Goal: Transaction & Acquisition: Purchase product/service

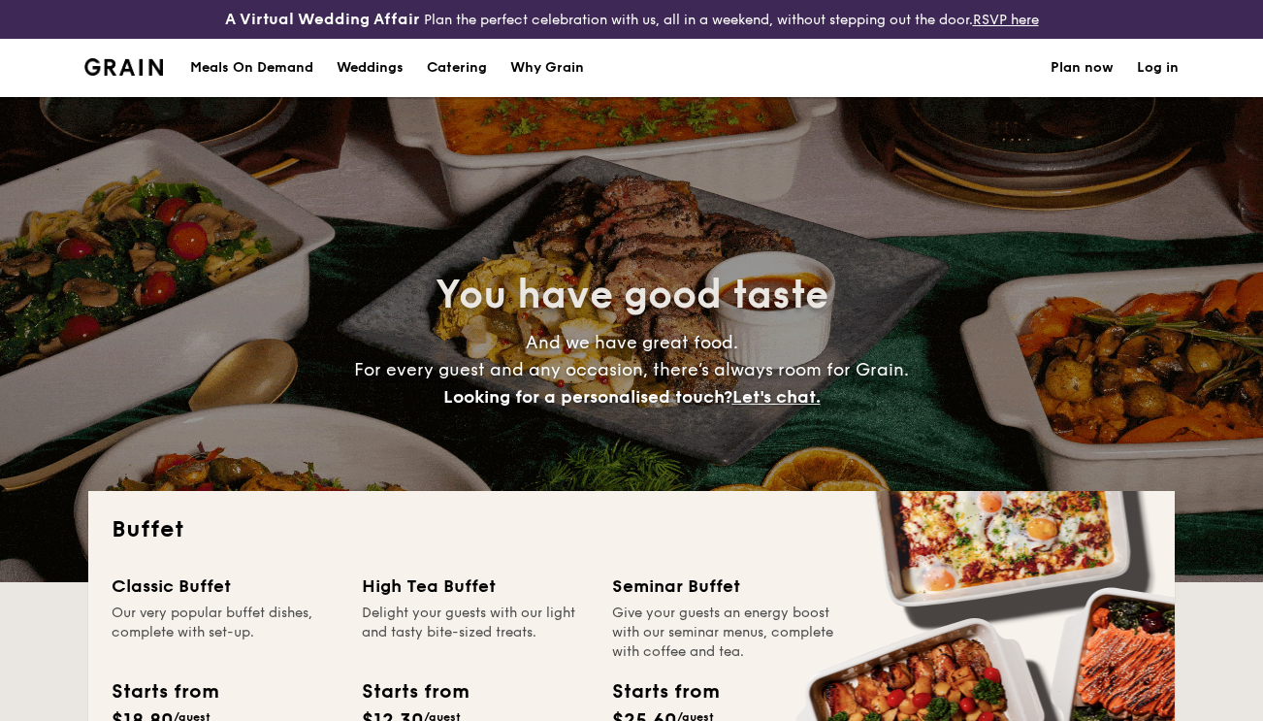
select select
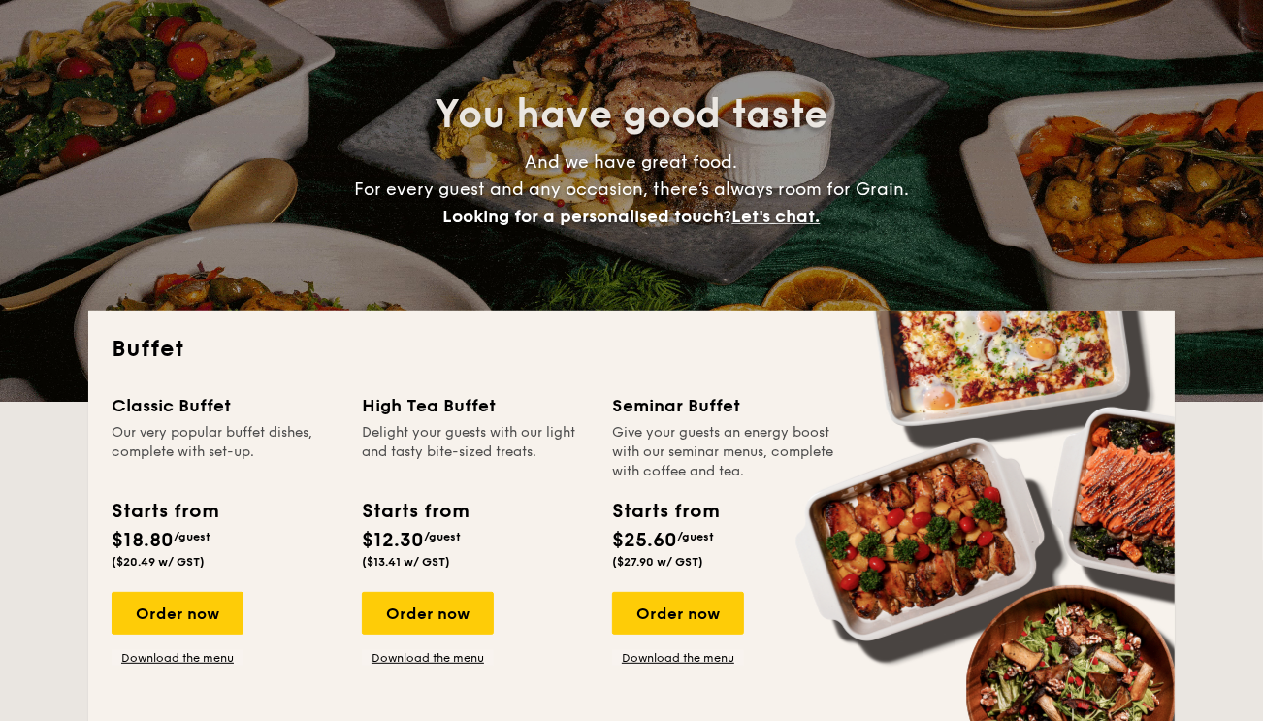
scroll to position [194, 0]
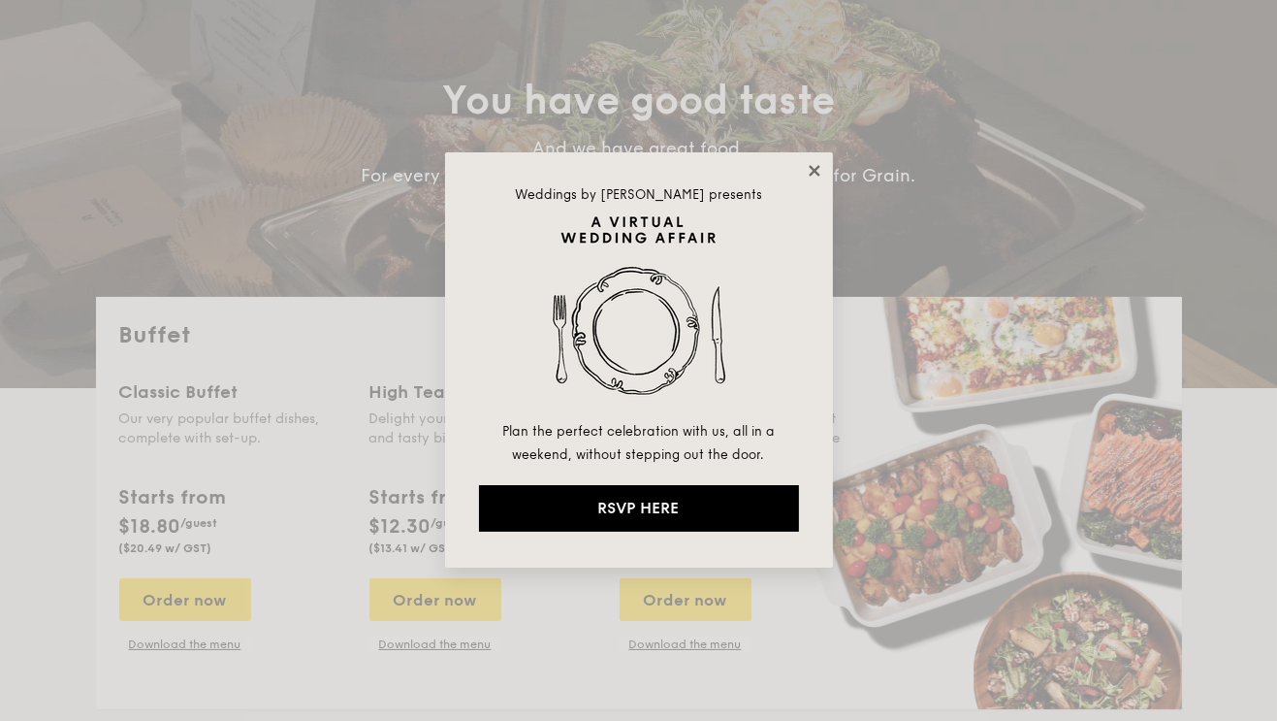
click at [816, 172] on icon at bounding box center [814, 170] width 11 height 11
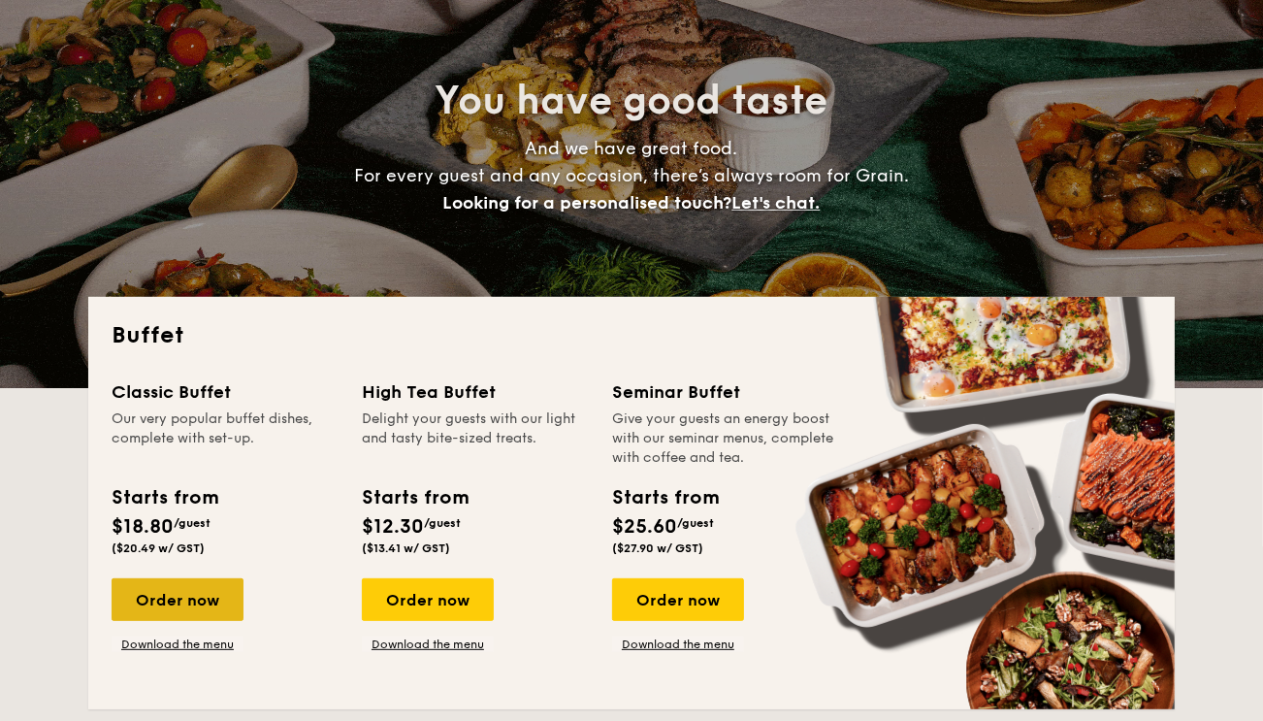
click at [160, 609] on div "Order now" at bounding box center [178, 599] width 132 height 43
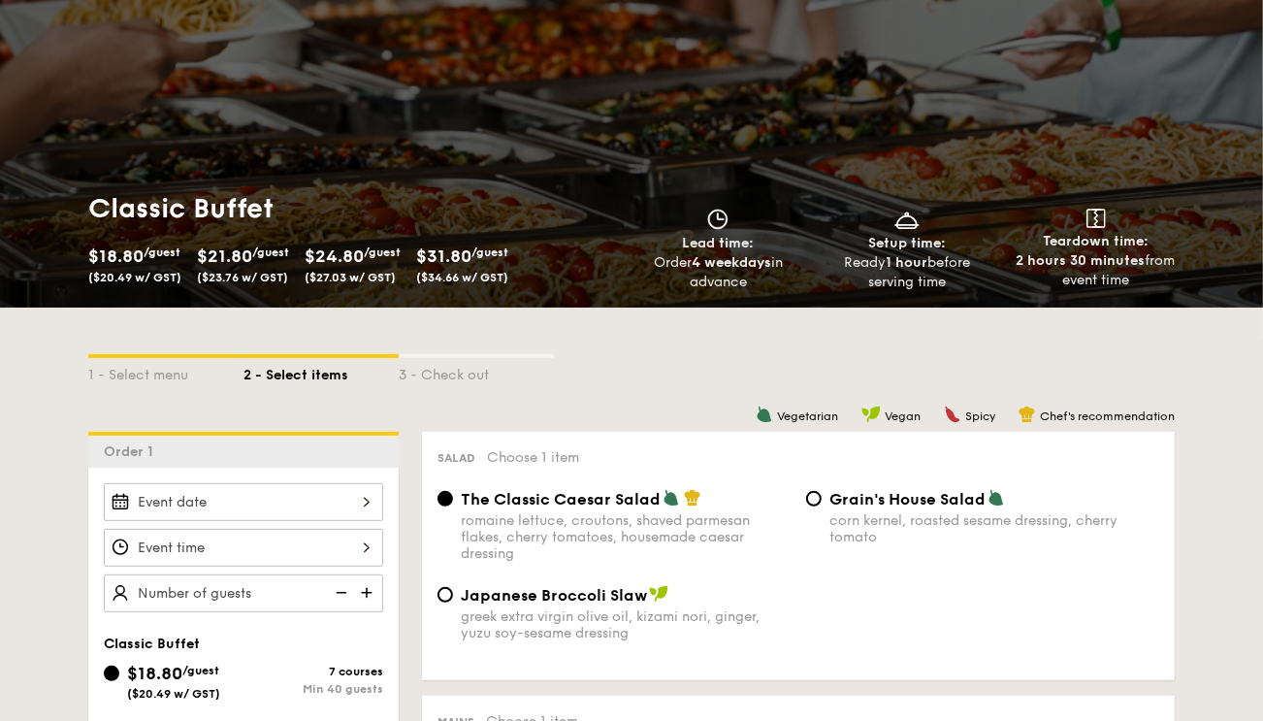
scroll to position [194, 0]
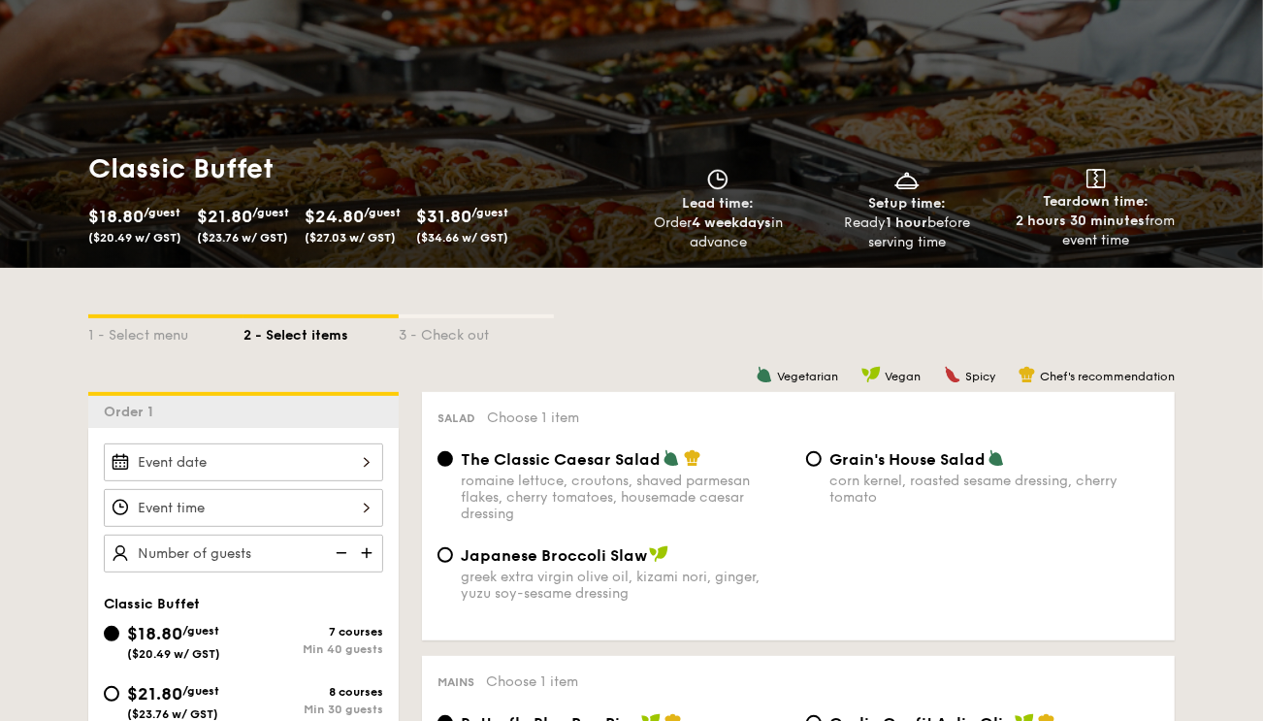
click at [264, 459] on div at bounding box center [243, 462] width 279 height 38
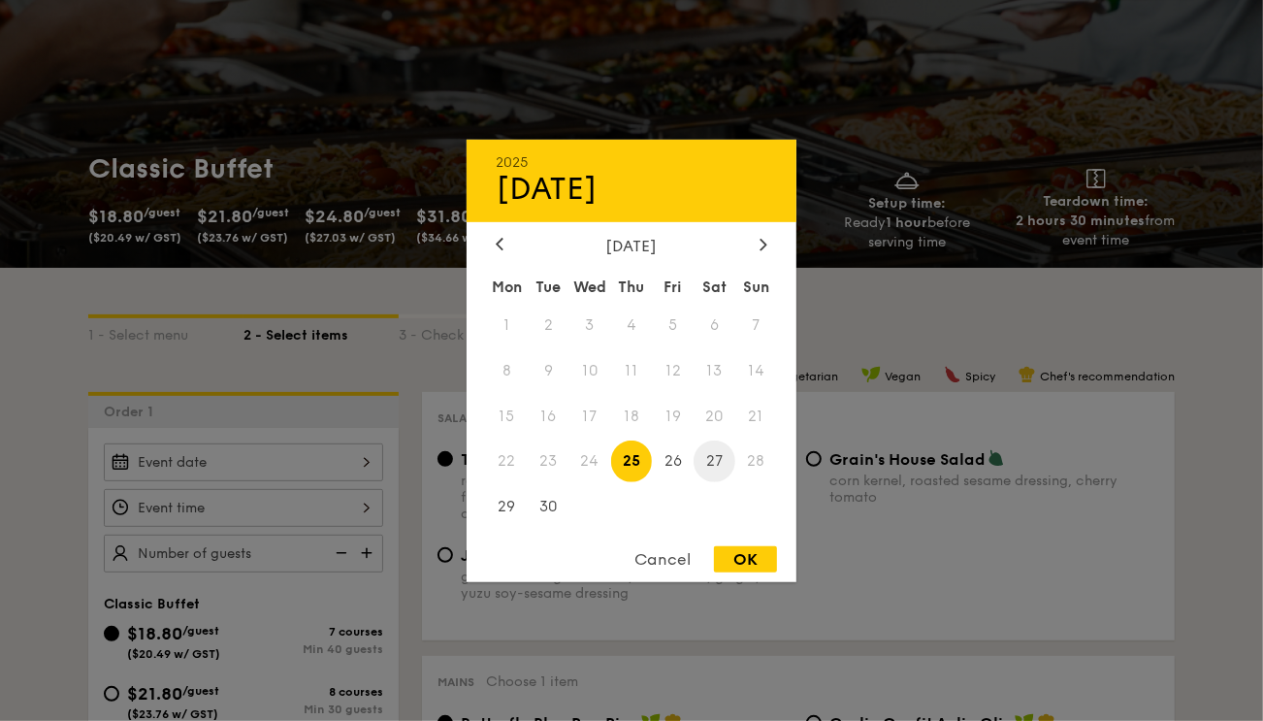
click at [717, 460] on span "27" at bounding box center [714, 461] width 42 height 42
click at [744, 558] on div "OK" at bounding box center [745, 559] width 63 height 26
type input "[DATE]"
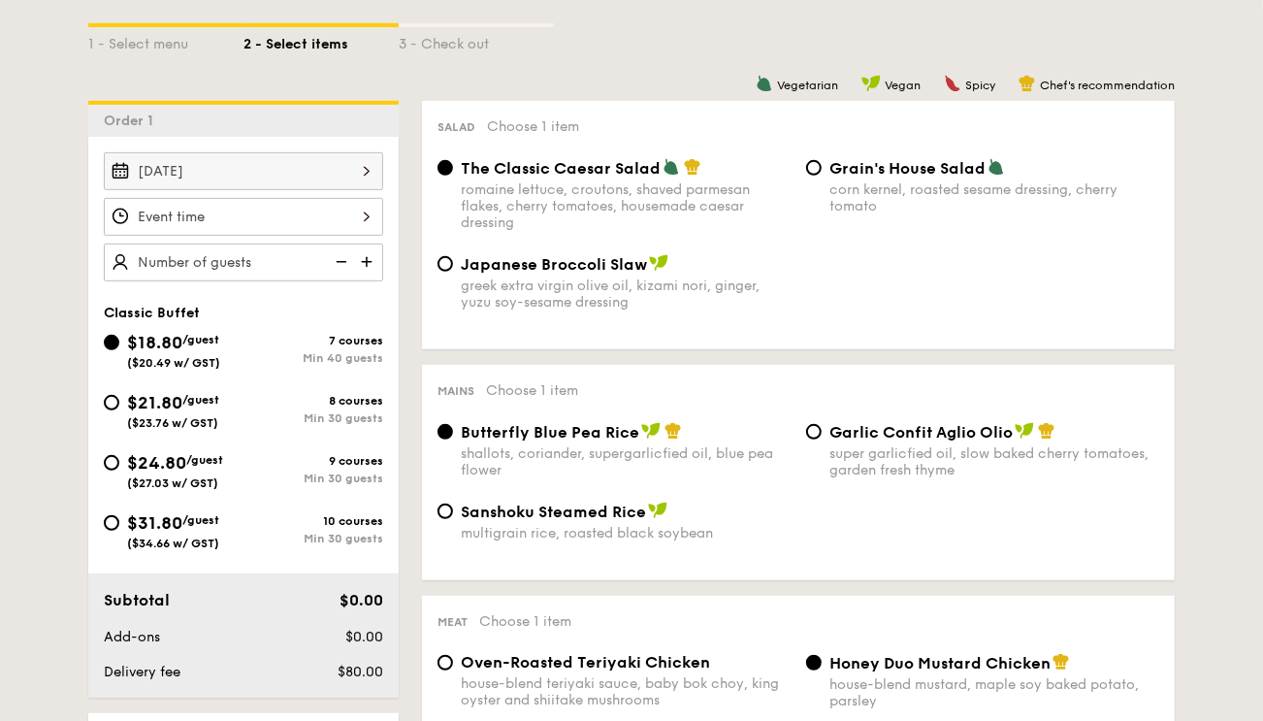
scroll to position [485, 0]
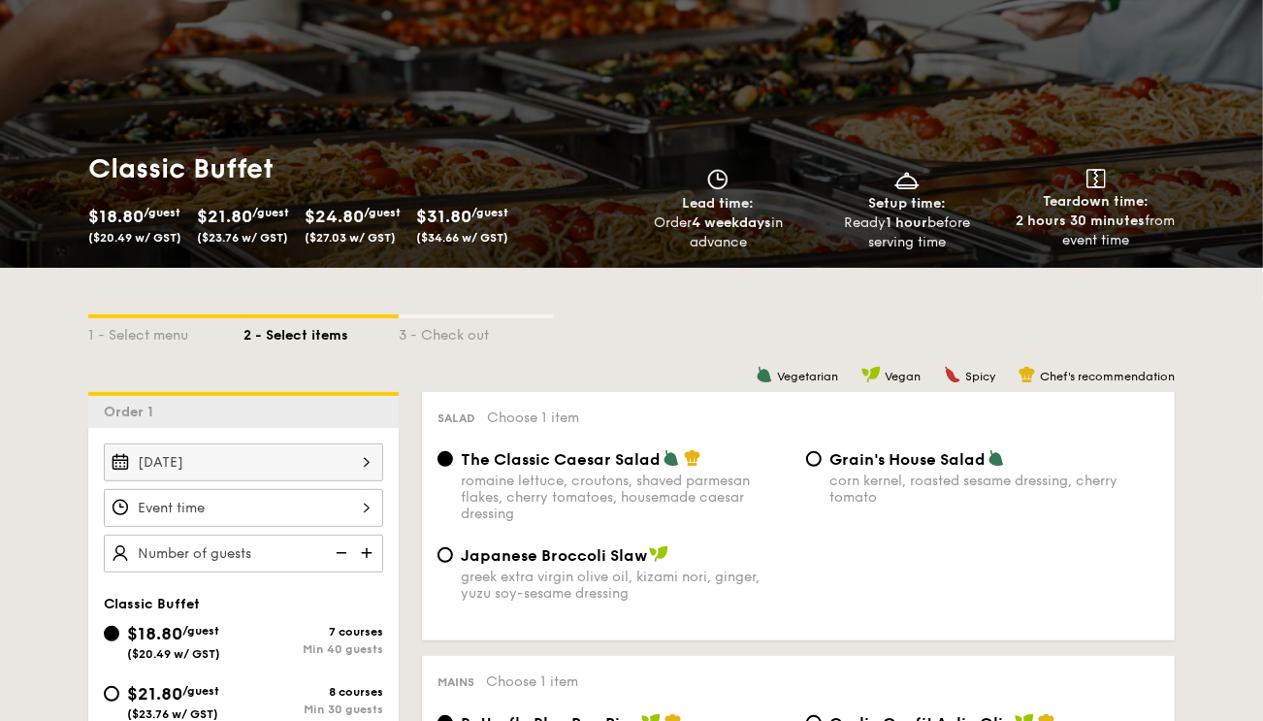
select select
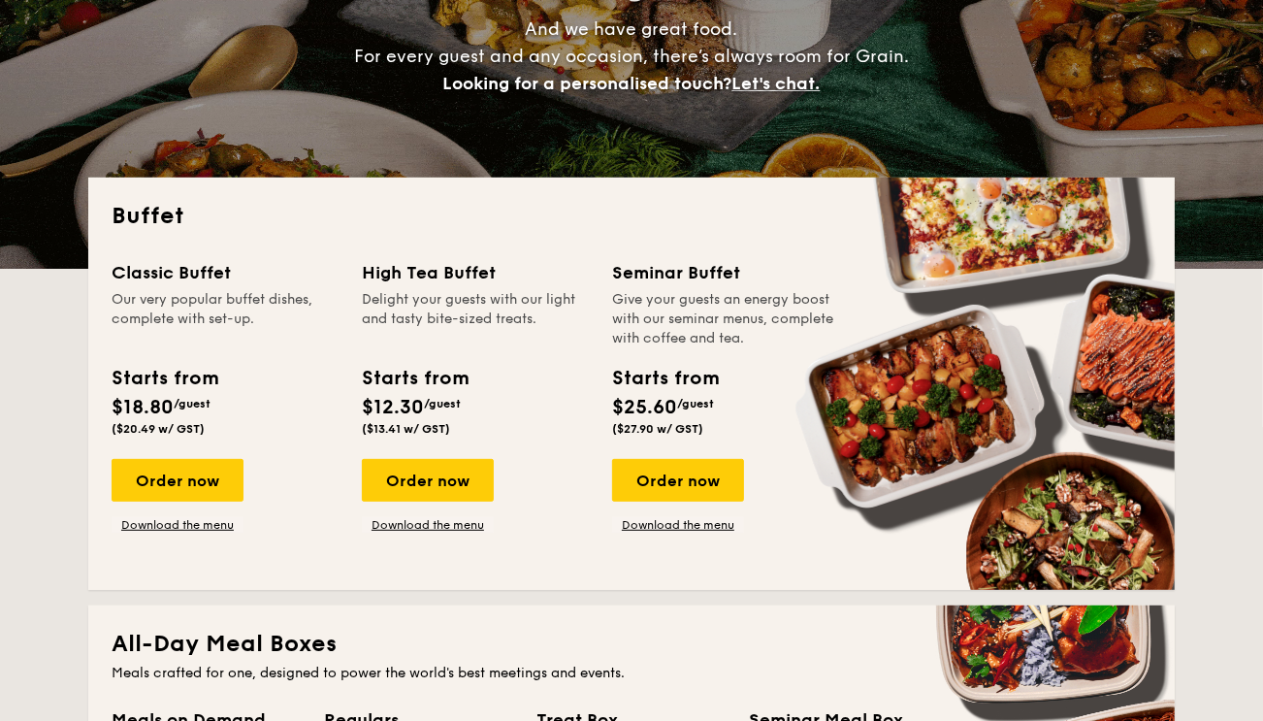
scroll to position [427, 0]
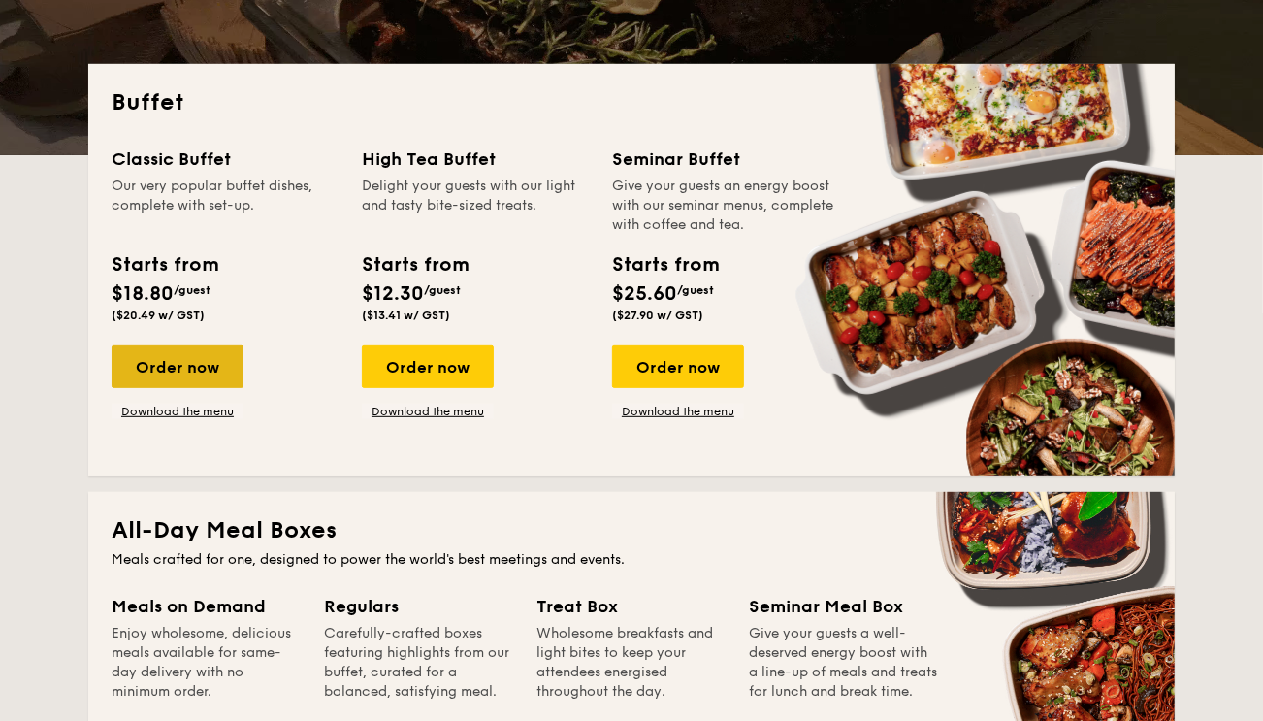
click at [163, 374] on div "Order now" at bounding box center [178, 366] width 132 height 43
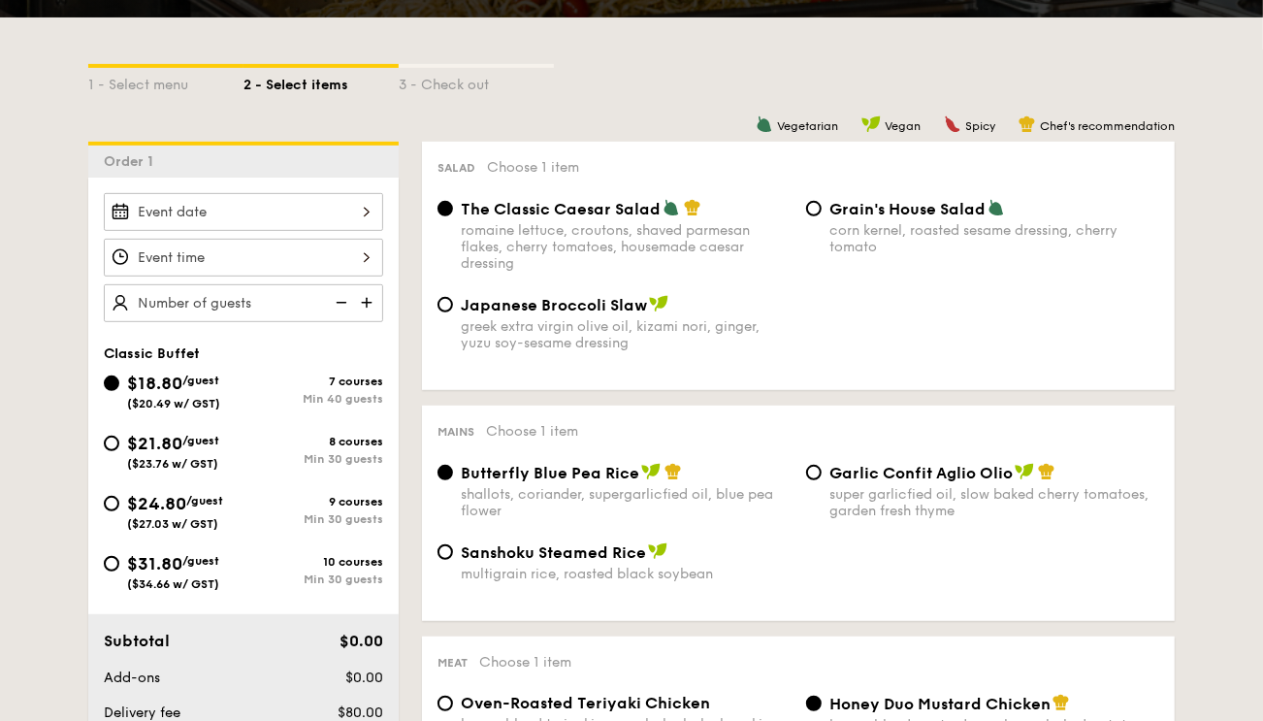
scroll to position [582, 0]
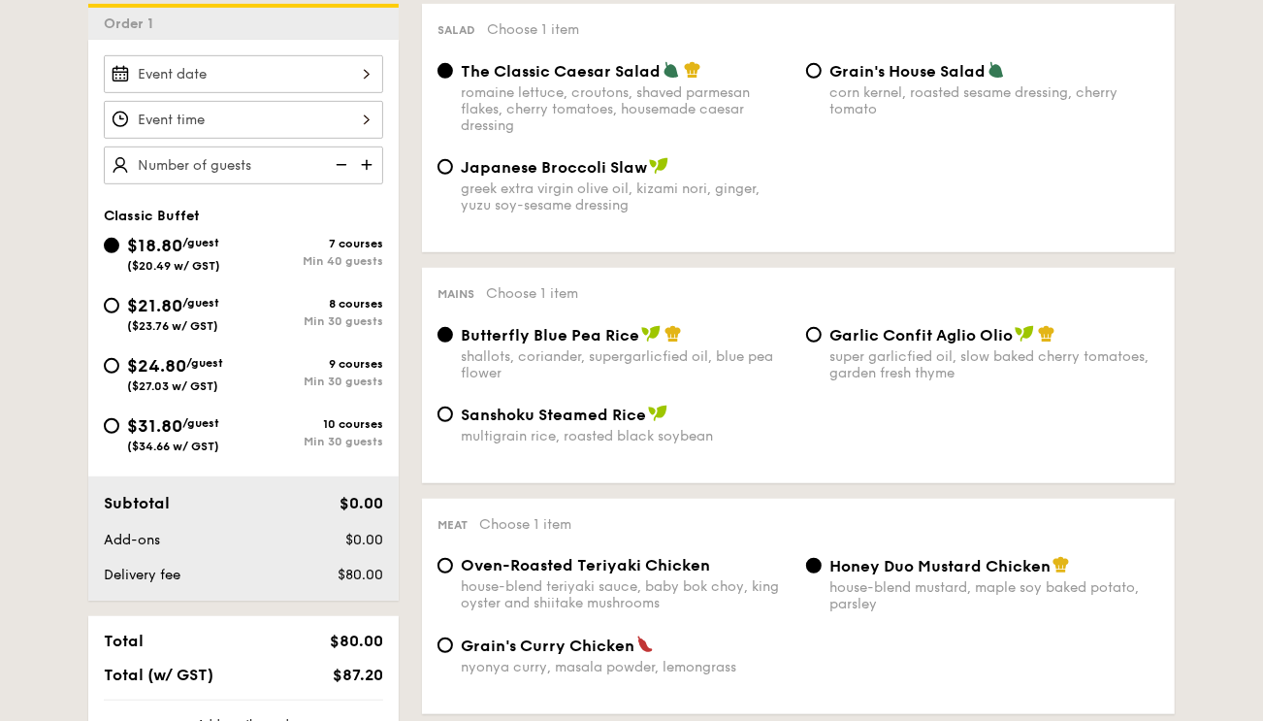
click at [365, 157] on img at bounding box center [368, 164] width 29 height 37
click at [332, 158] on img at bounding box center [339, 164] width 29 height 37
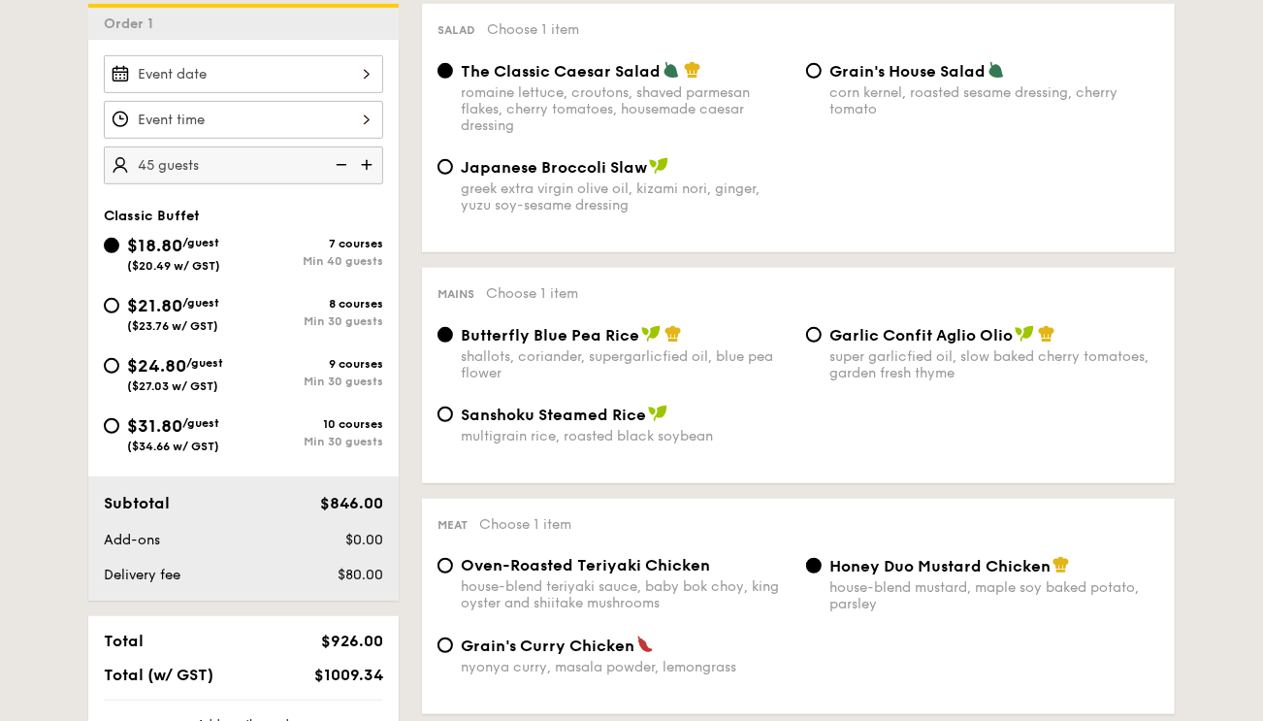
type input "40 guests"
click at [332, 158] on img at bounding box center [339, 164] width 29 height 37
click at [339, 160] on img at bounding box center [339, 164] width 29 height 37
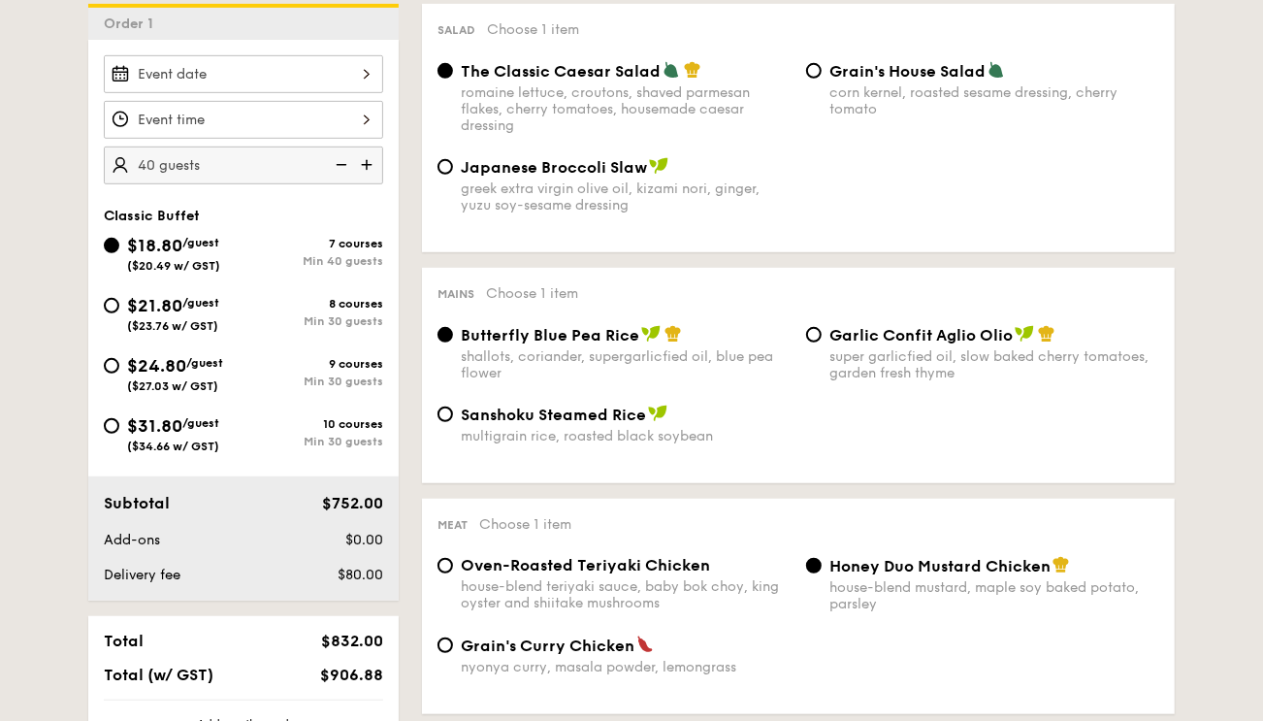
click at [339, 160] on img at bounding box center [339, 164] width 29 height 37
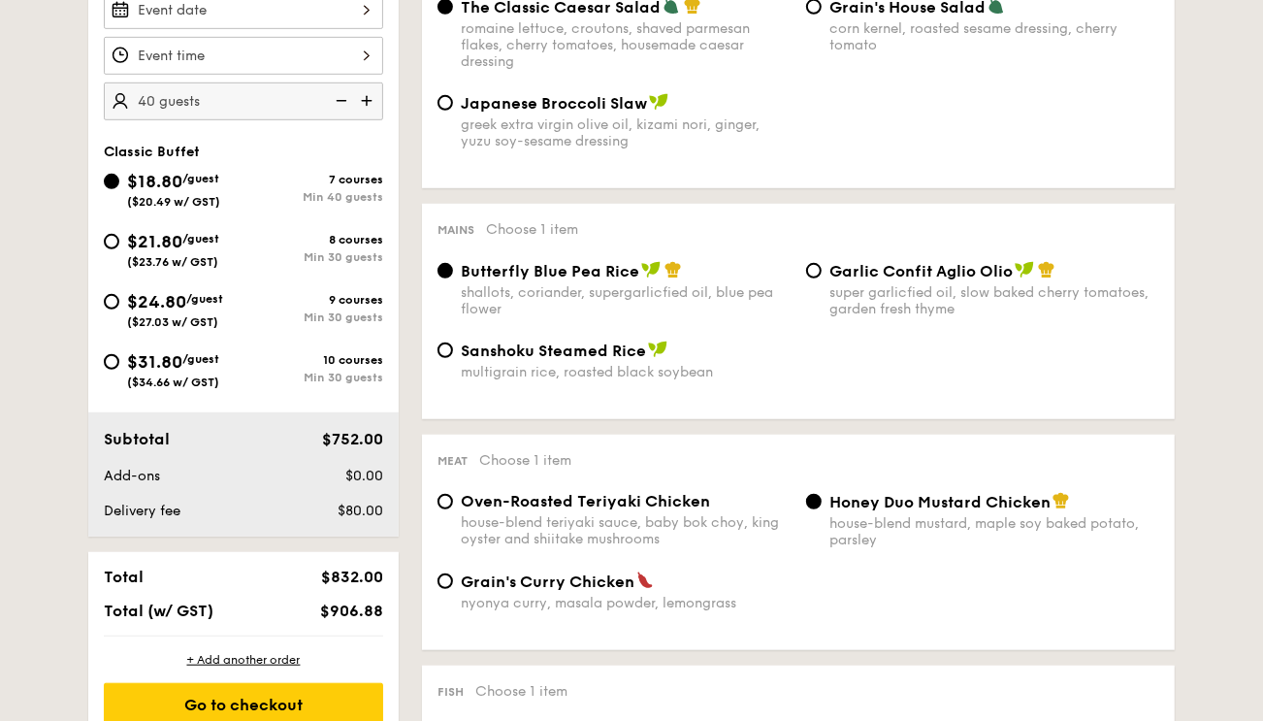
scroll to position [679, 0]
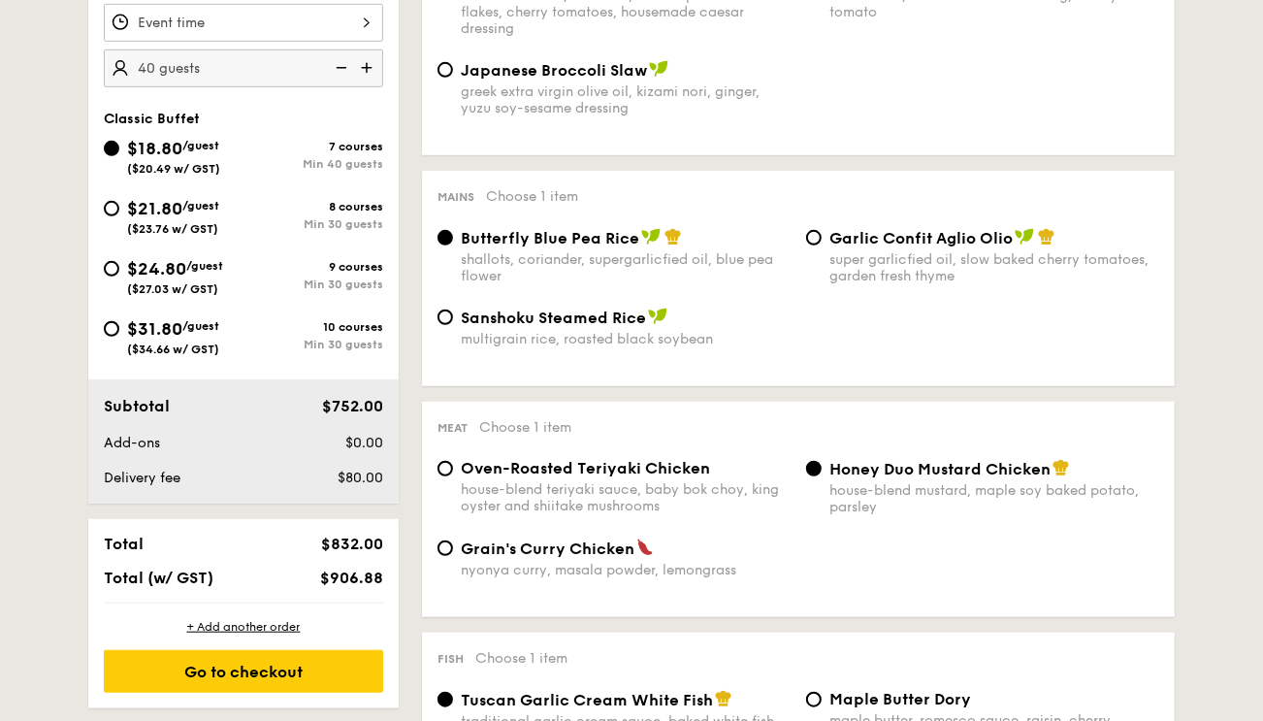
click at [250, 207] on div "8 courses" at bounding box center [313, 207] width 140 height 14
click at [119, 207] on input "$21.80 /guest ($23.76 w/ GST) 8 courses Min 30 guests" at bounding box center [112, 209] width 16 height 16
radio input "true"
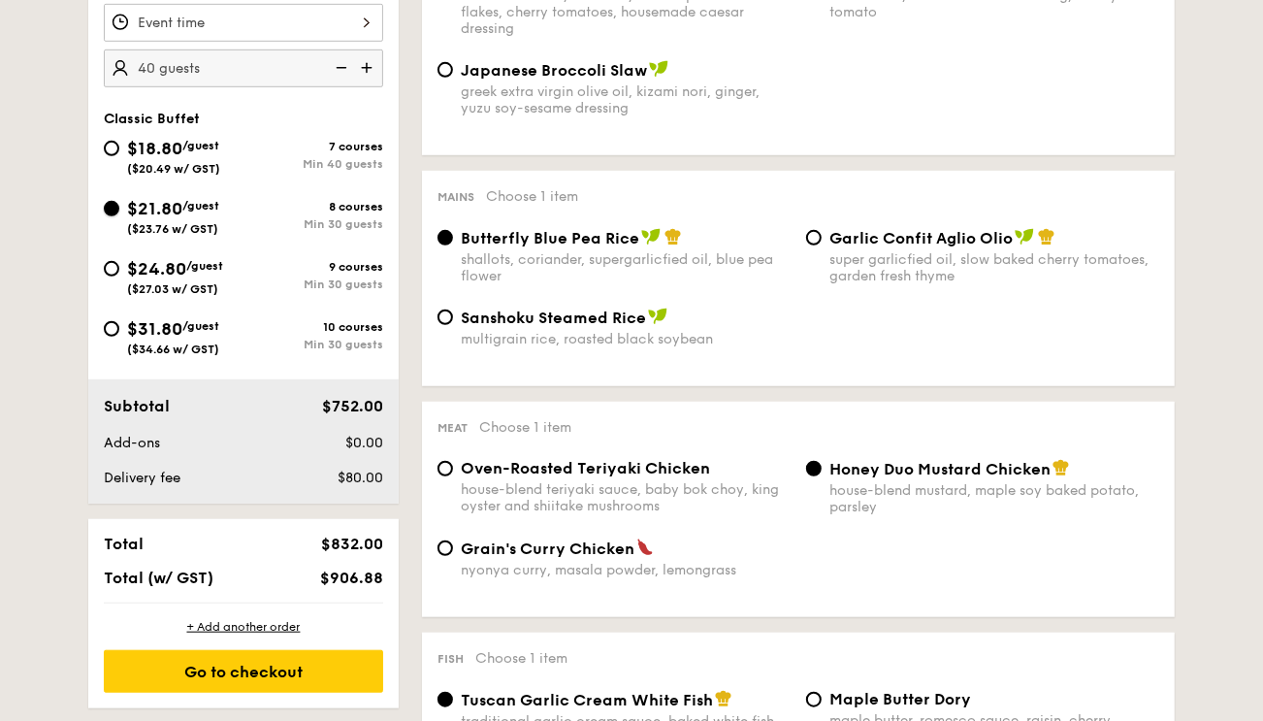
radio input "true"
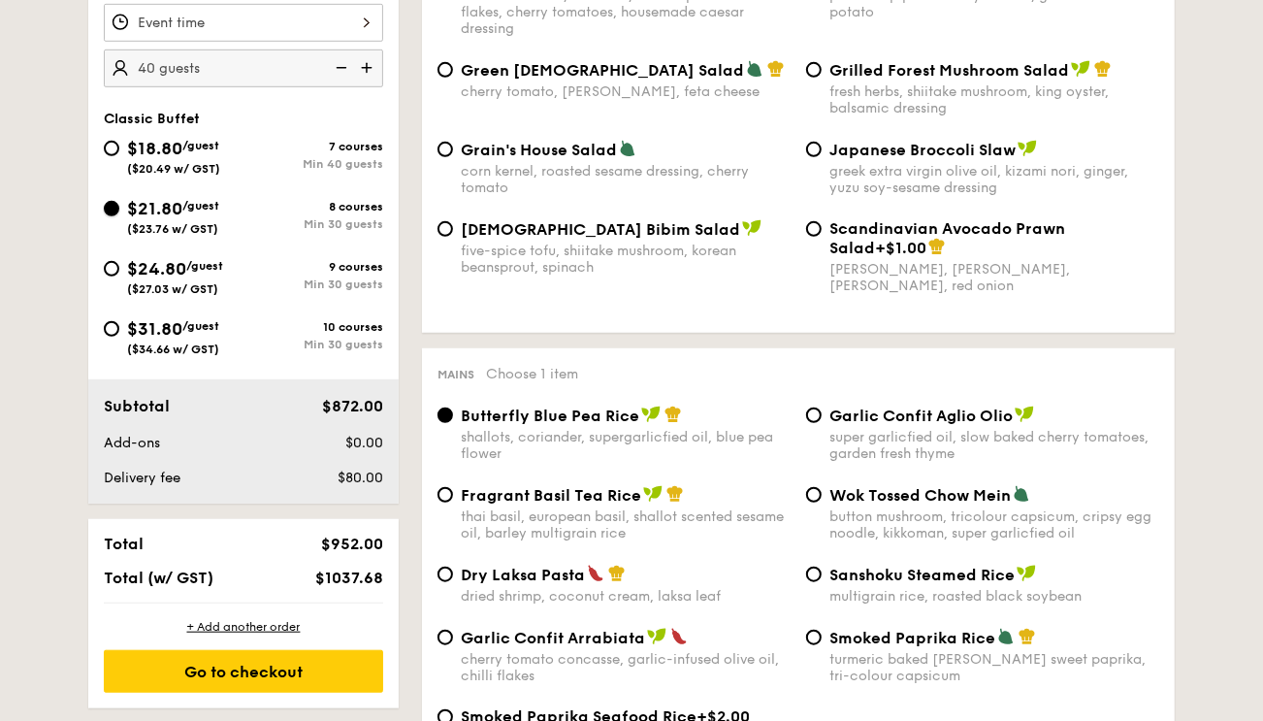
scroll to position [582, 0]
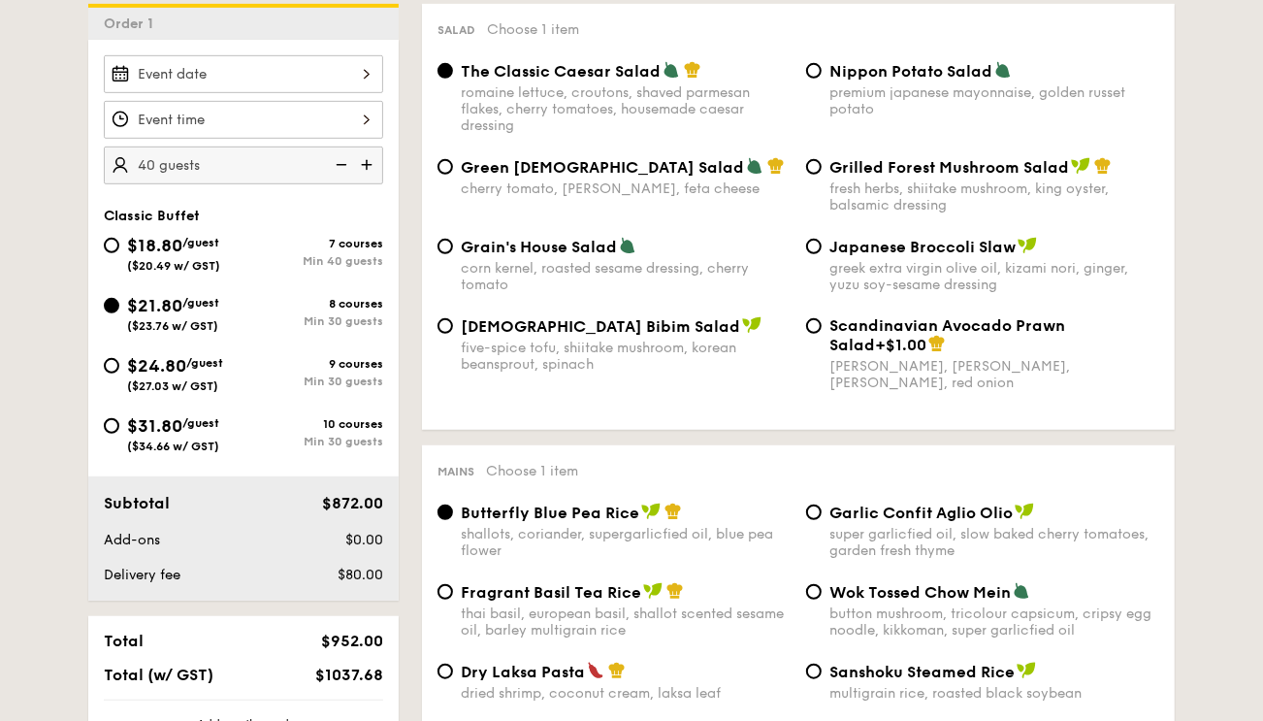
click at [342, 163] on img at bounding box center [339, 164] width 29 height 37
click at [330, 166] on img at bounding box center [339, 164] width 29 height 37
click at [341, 166] on img at bounding box center [339, 164] width 29 height 37
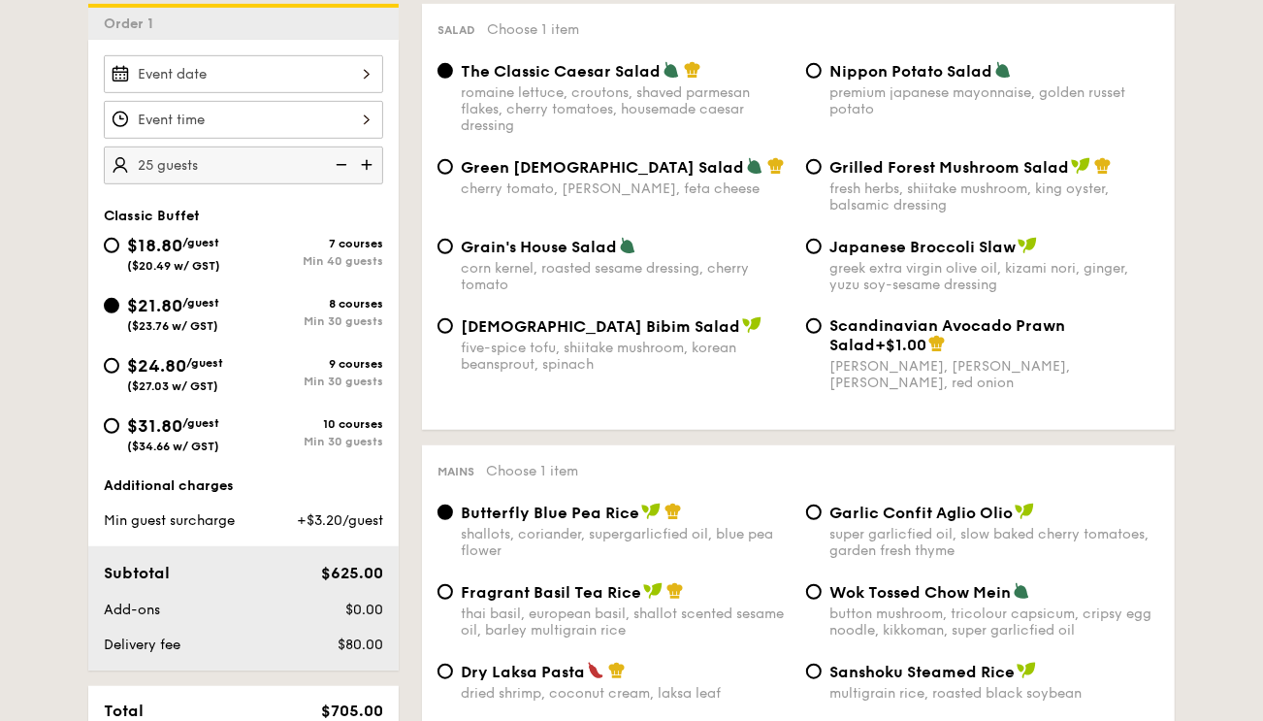
click at [341, 166] on img at bounding box center [339, 164] width 29 height 37
click at [372, 161] on img at bounding box center [368, 164] width 29 height 37
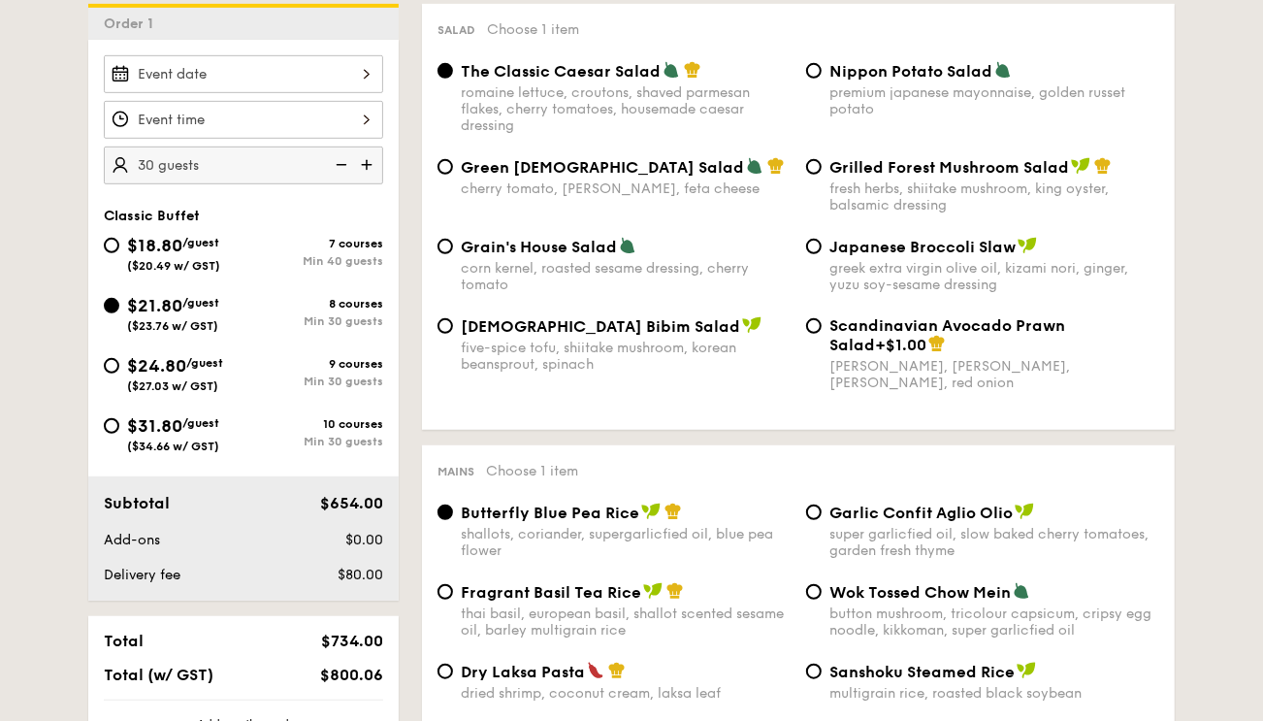
click at [343, 166] on img at bounding box center [339, 164] width 29 height 37
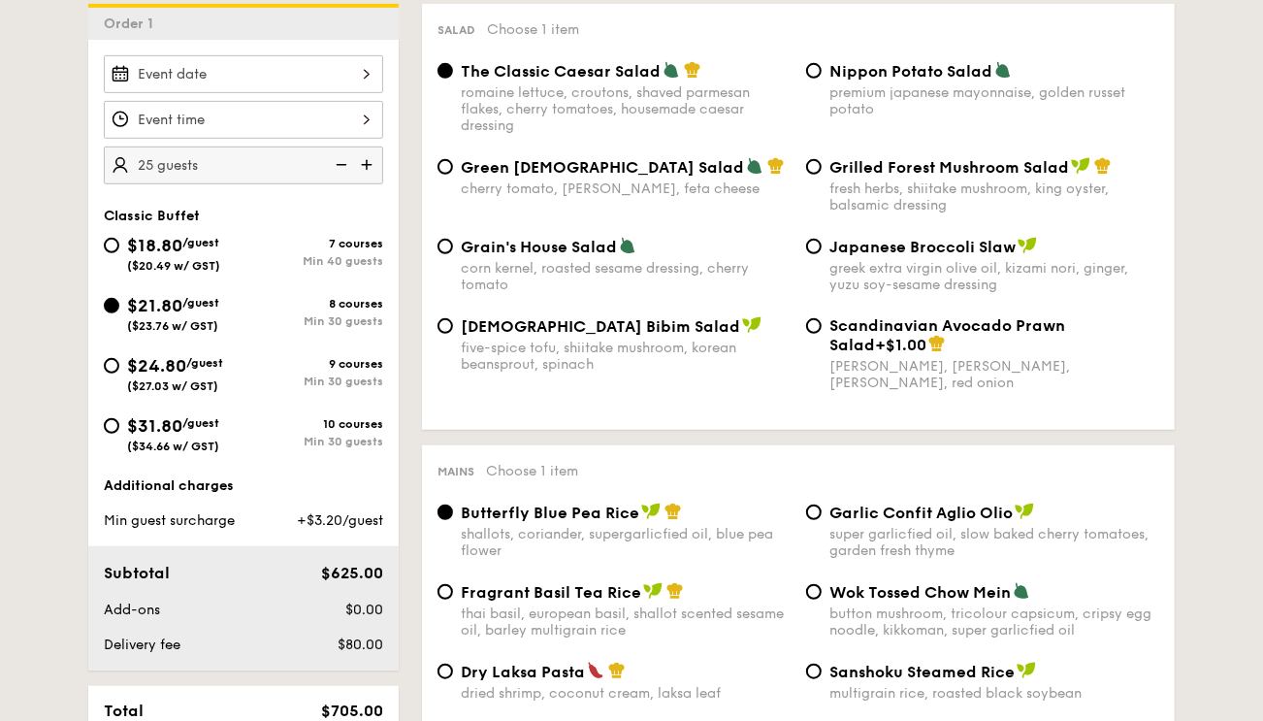
click at [343, 166] on img at bounding box center [339, 164] width 29 height 37
type input "20 guests"
click at [108, 245] on input "$18.80 /guest ($20.49 w/ GST) 7 courses Min 40 guests" at bounding box center [112, 246] width 16 height 16
radio input "true"
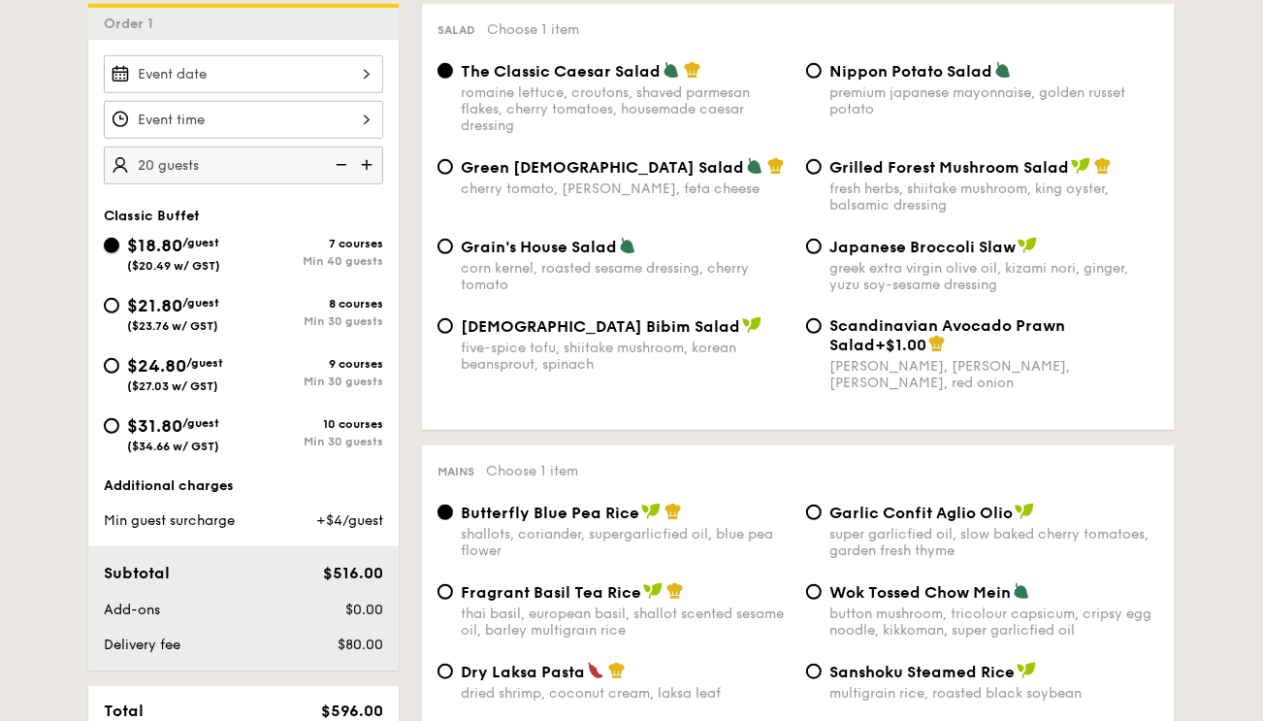
radio input "true"
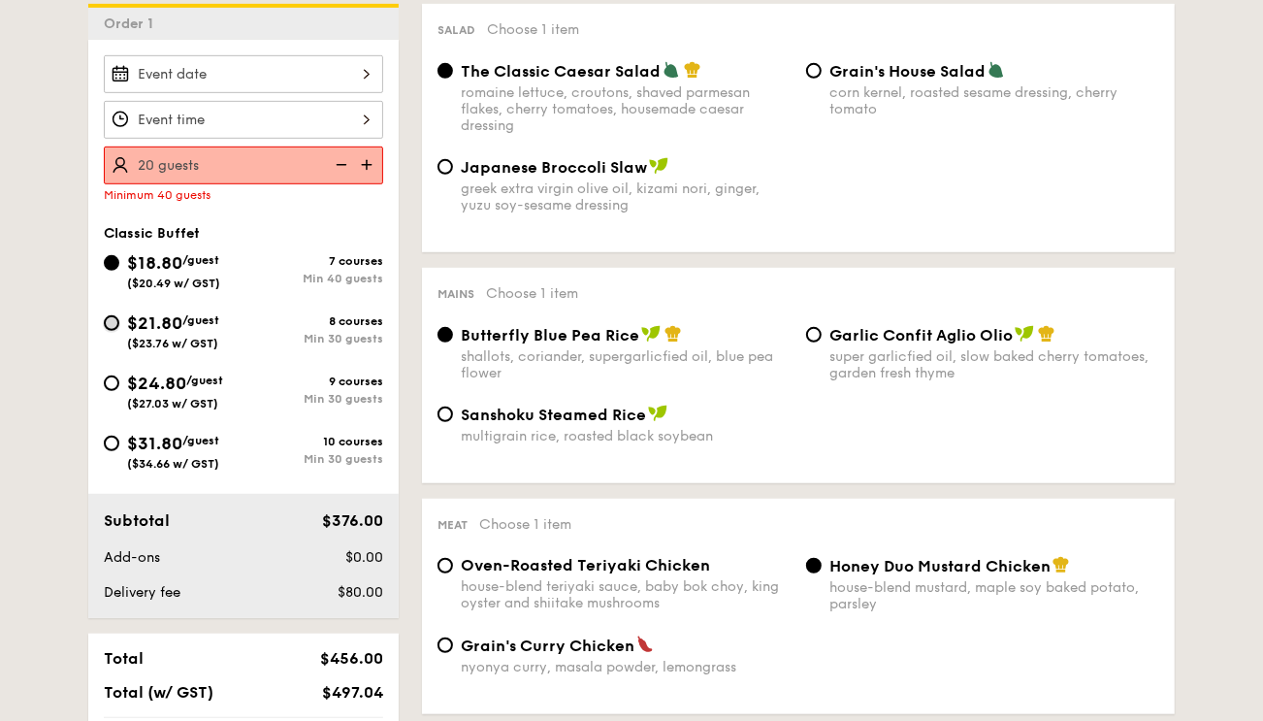
click at [107, 321] on input "$21.80 /guest ($23.76 w/ GST) 8 courses Min 30 guests" at bounding box center [112, 323] width 16 height 16
radio input "true"
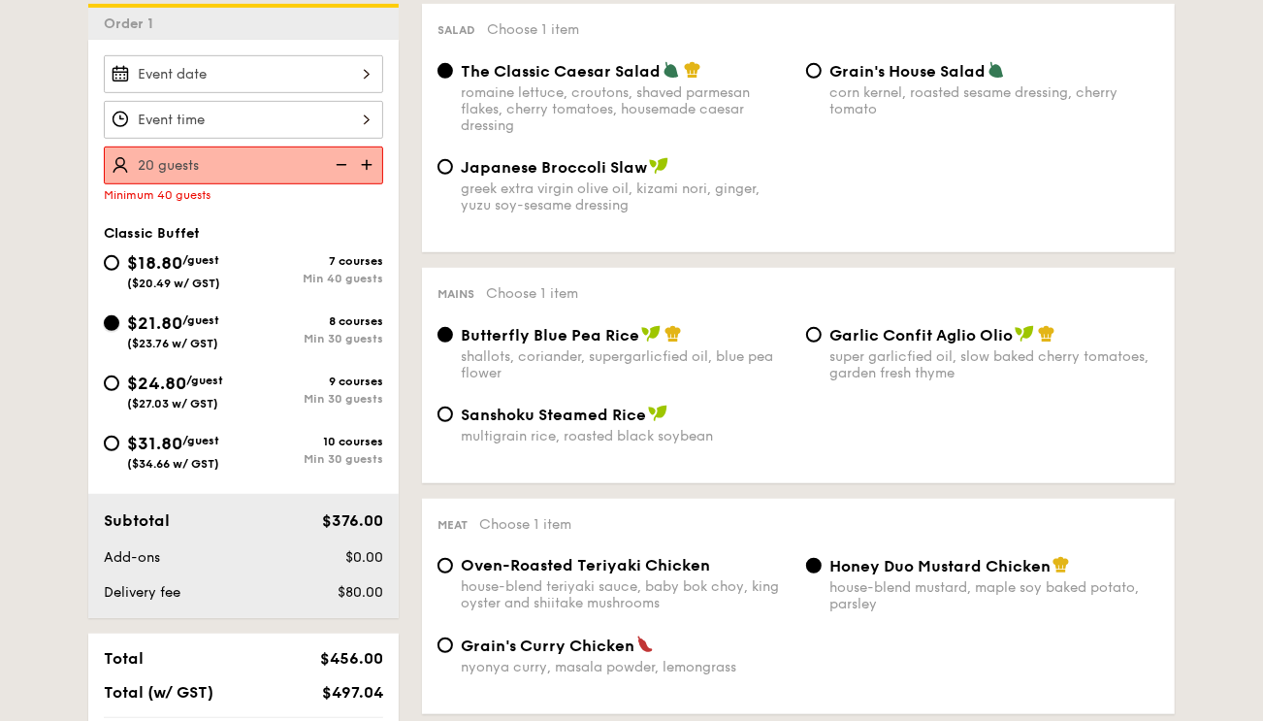
radio input "true"
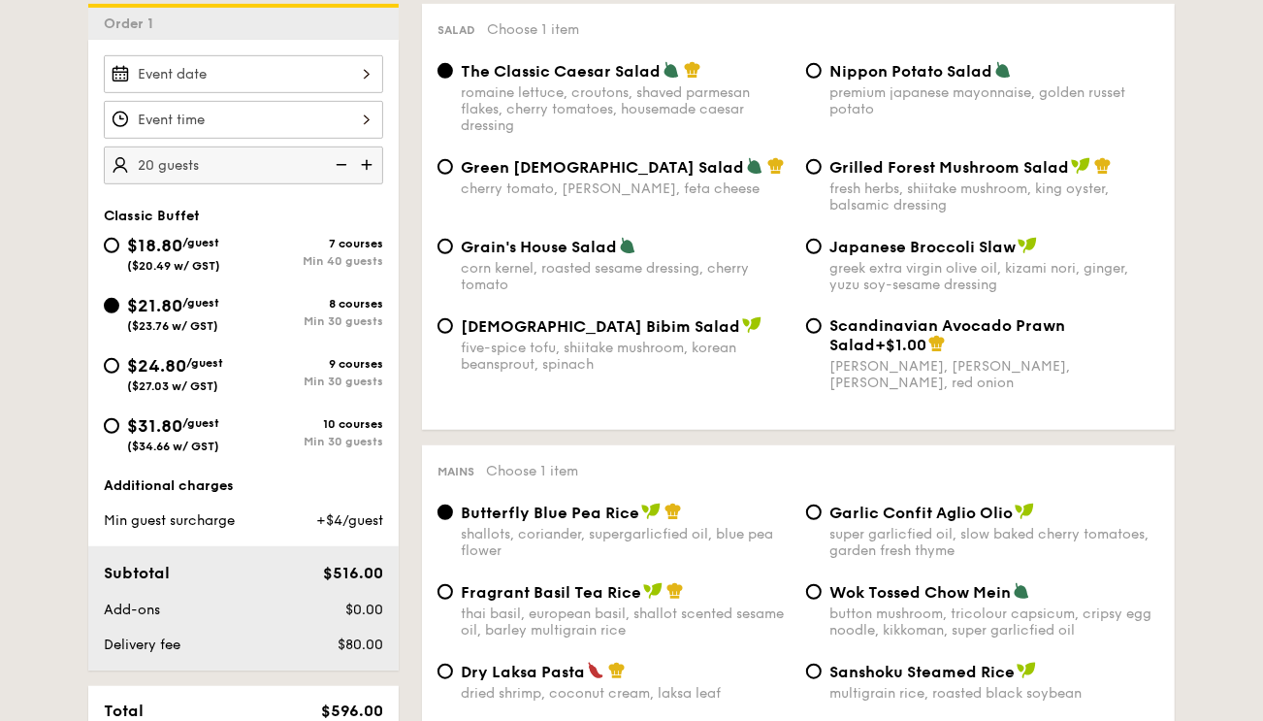
click at [334, 164] on img at bounding box center [339, 164] width 29 height 37
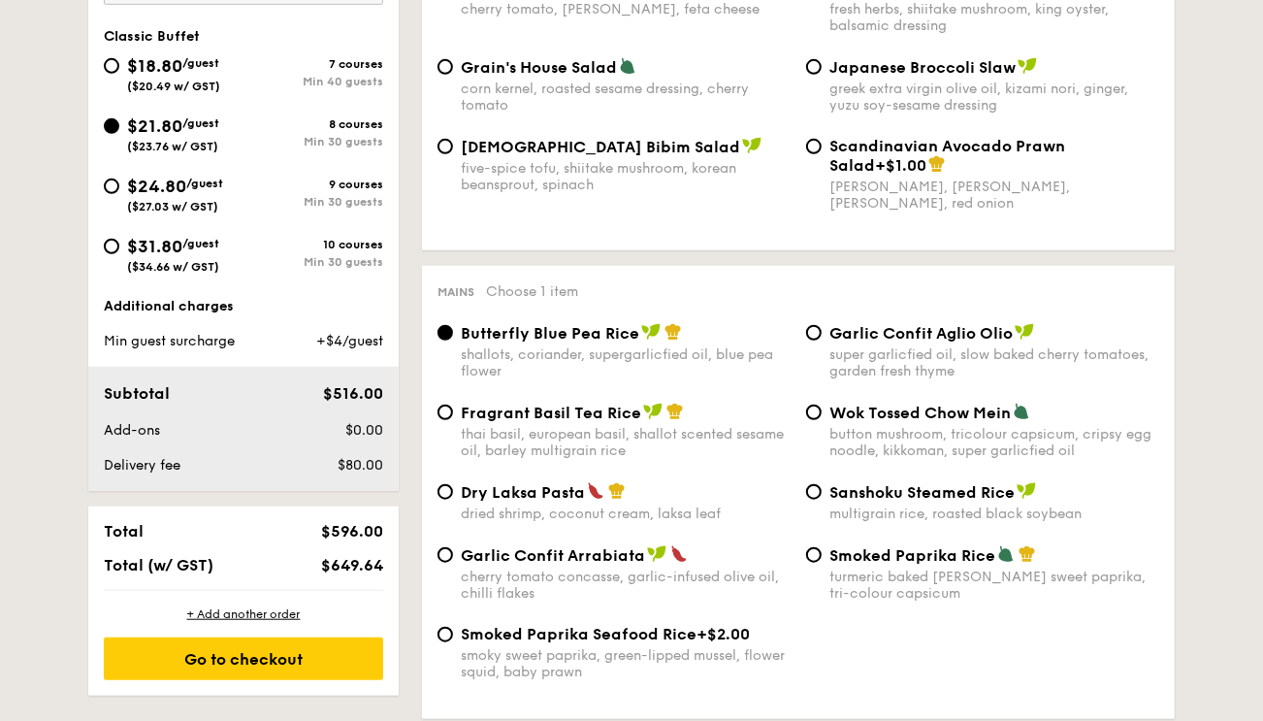
scroll to position [776, 0]
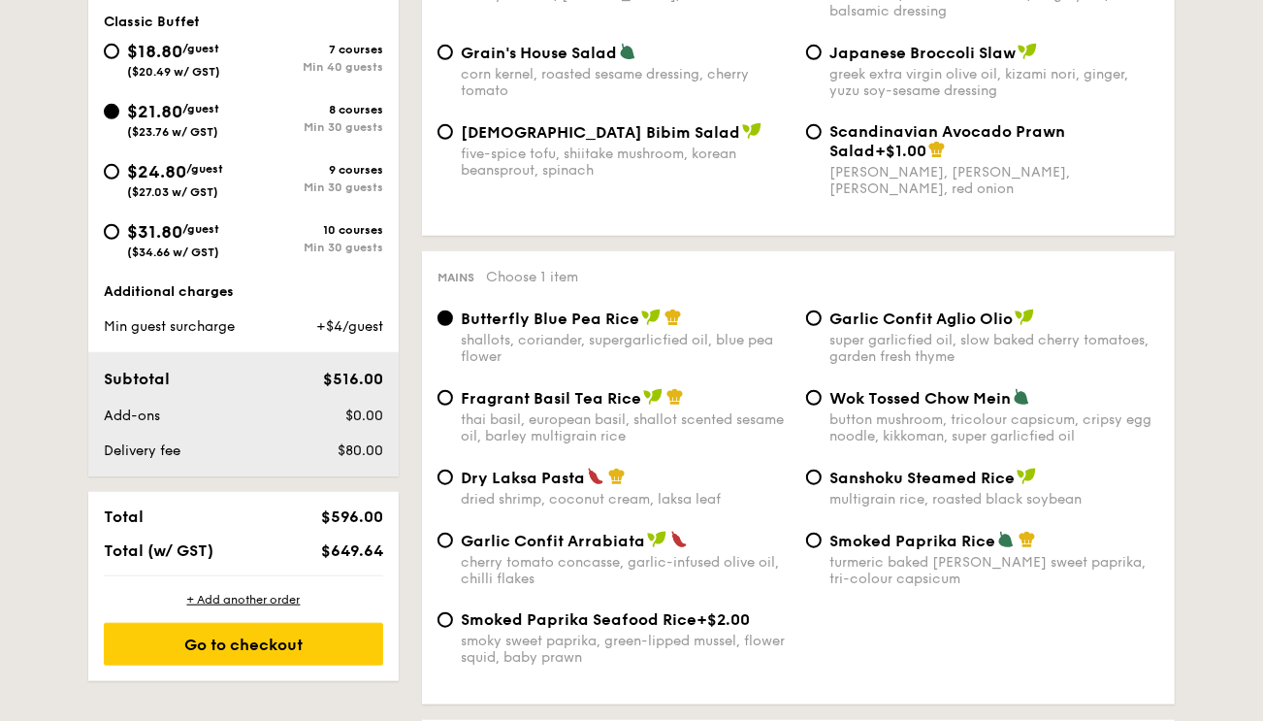
click at [579, 550] on span "Garlic Confit Arrabiata" at bounding box center [553, 541] width 184 height 18
click at [453, 548] on input "Garlic Confit Arrabiata cherry tomato concasse, garlic-infused olive oil, chill…" at bounding box center [445, 540] width 16 height 16
radio input "true"
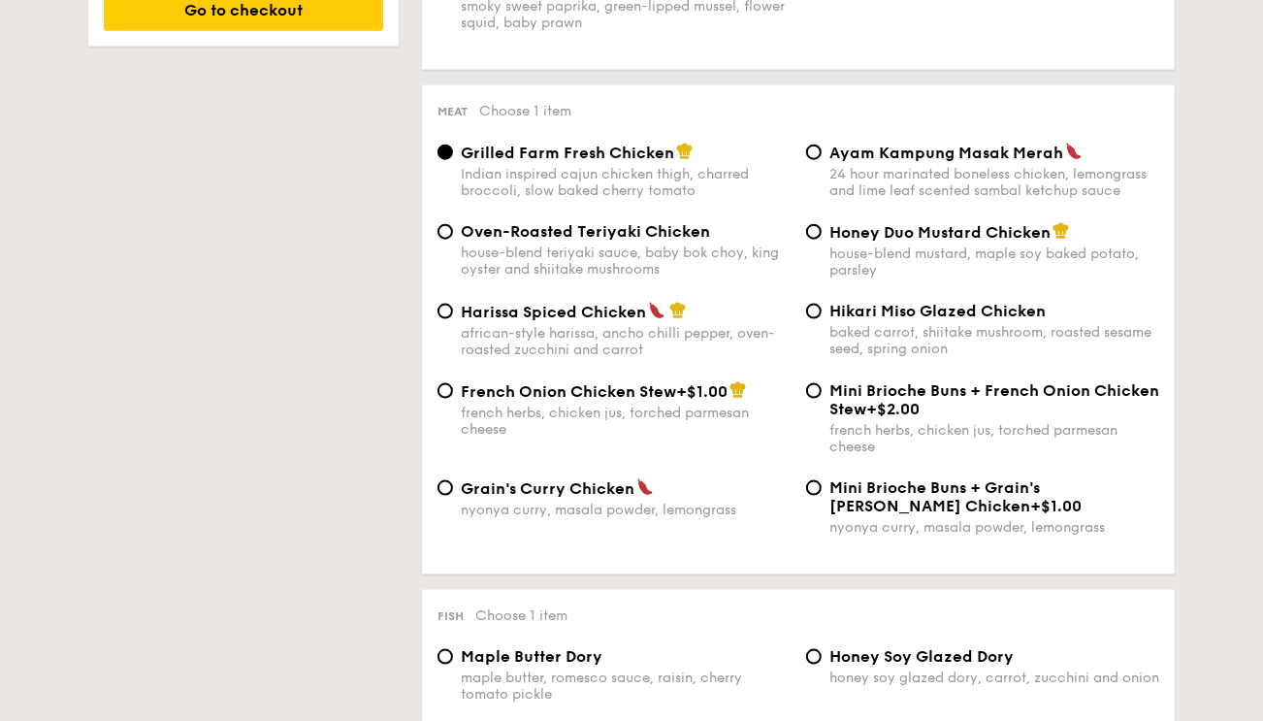
scroll to position [1358, 0]
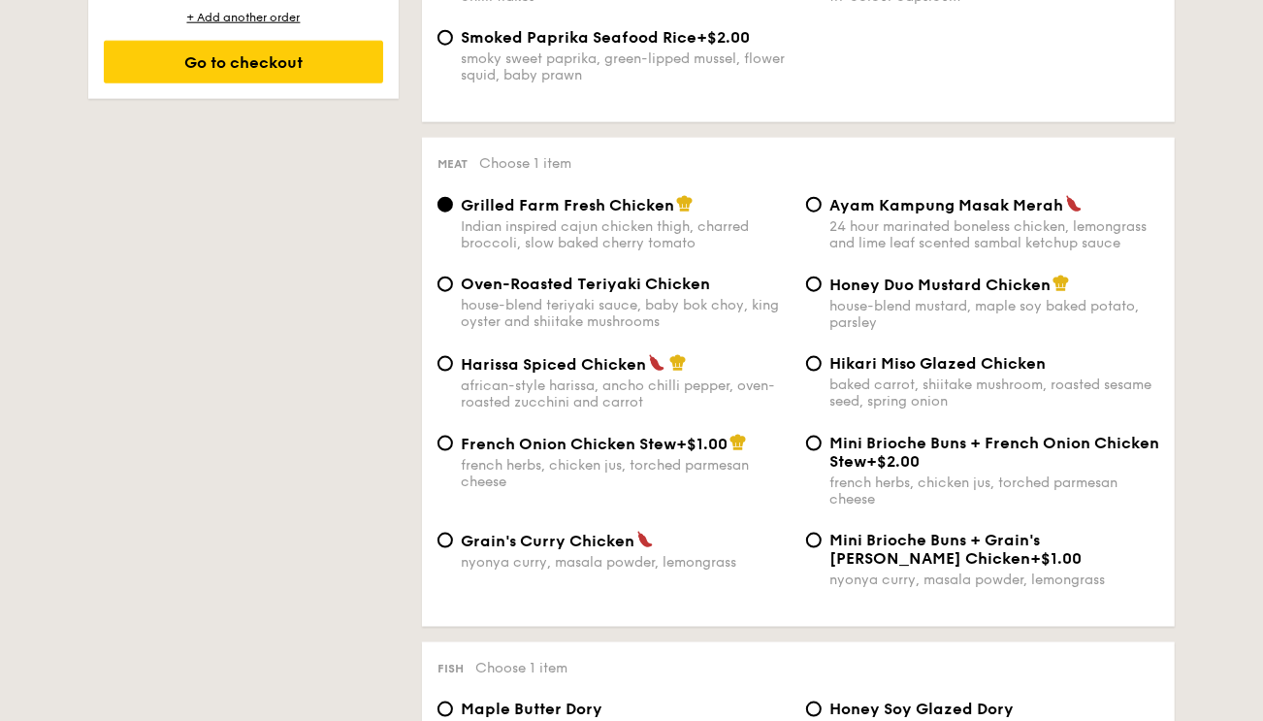
click at [937, 462] on span "Mini Brioche Buns + French Onion Chicken Stew" at bounding box center [994, 452] width 330 height 37
click at [822, 451] on input "Mini Brioche Buns + French Onion Chicken Stew +$2.00 french herbs, chicken jus,…" at bounding box center [814, 443] width 16 height 16
radio input "true"
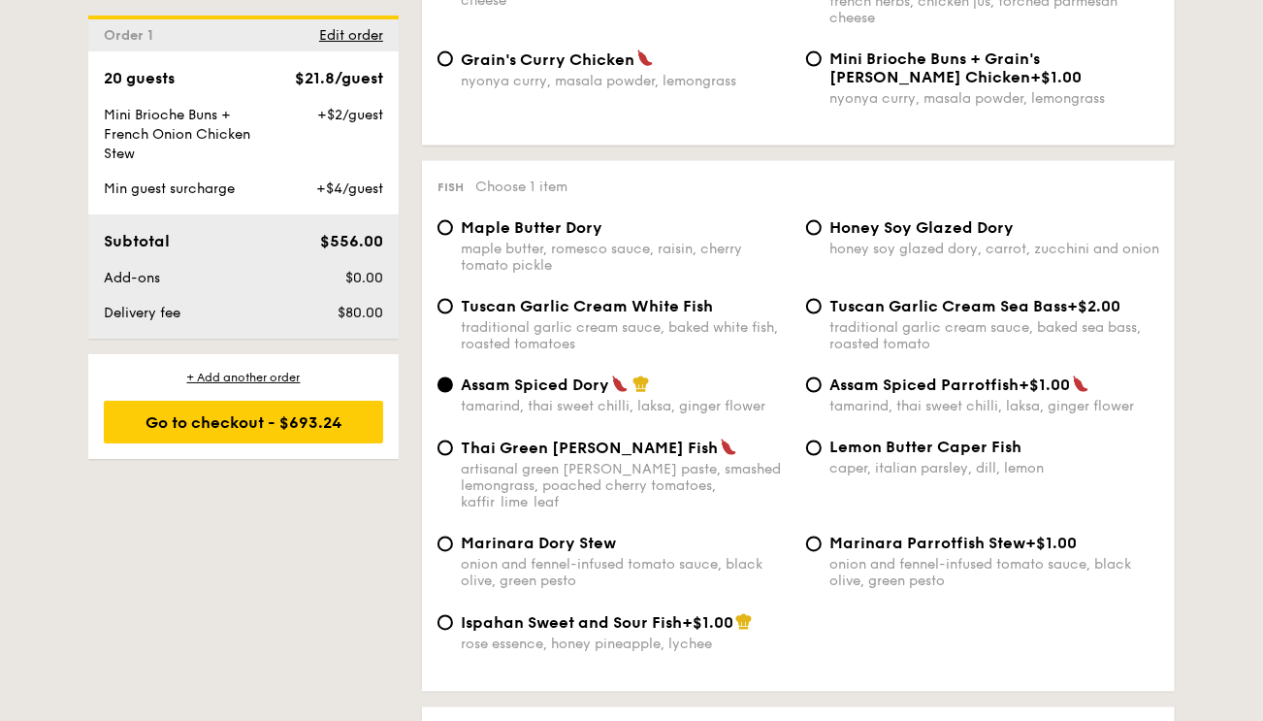
scroll to position [1917, 0]
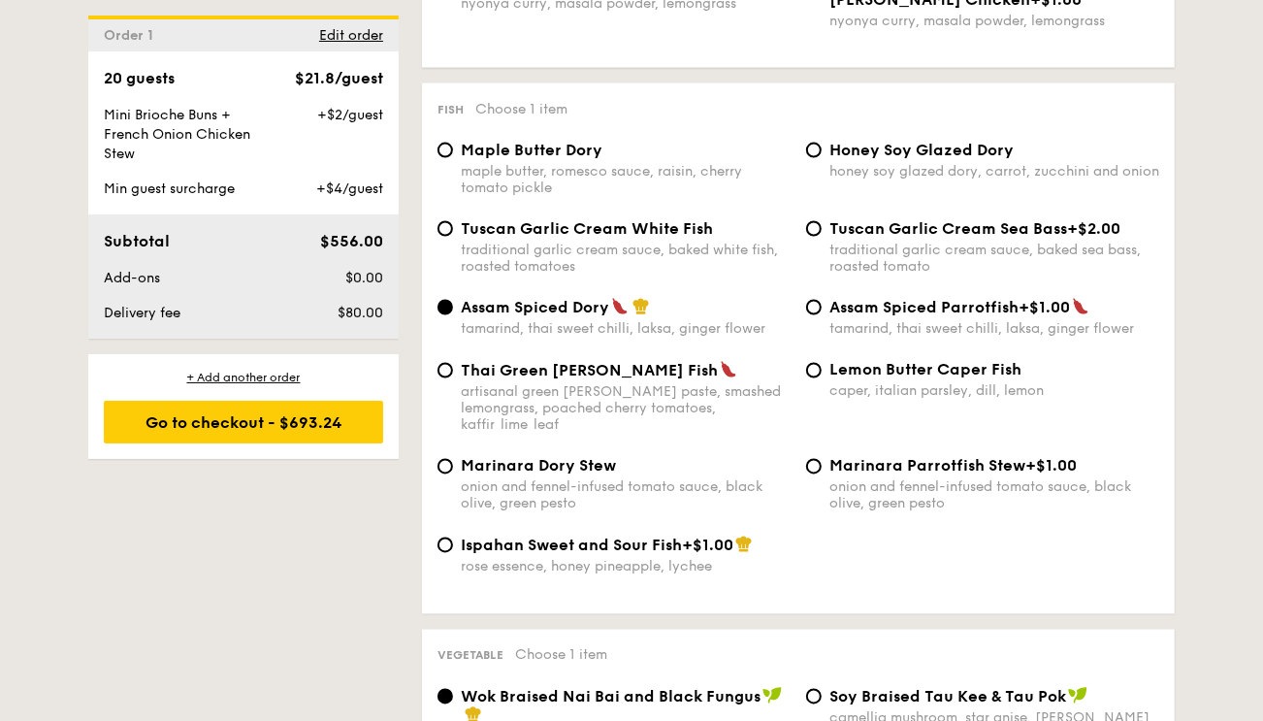
click at [657, 238] on span "Tuscan Garlic Cream White Fish" at bounding box center [587, 228] width 252 height 18
click at [453, 237] on input "Tuscan Garlic Cream White Fish traditional garlic cream sauce, baked white fish…" at bounding box center [445, 229] width 16 height 16
radio input "true"
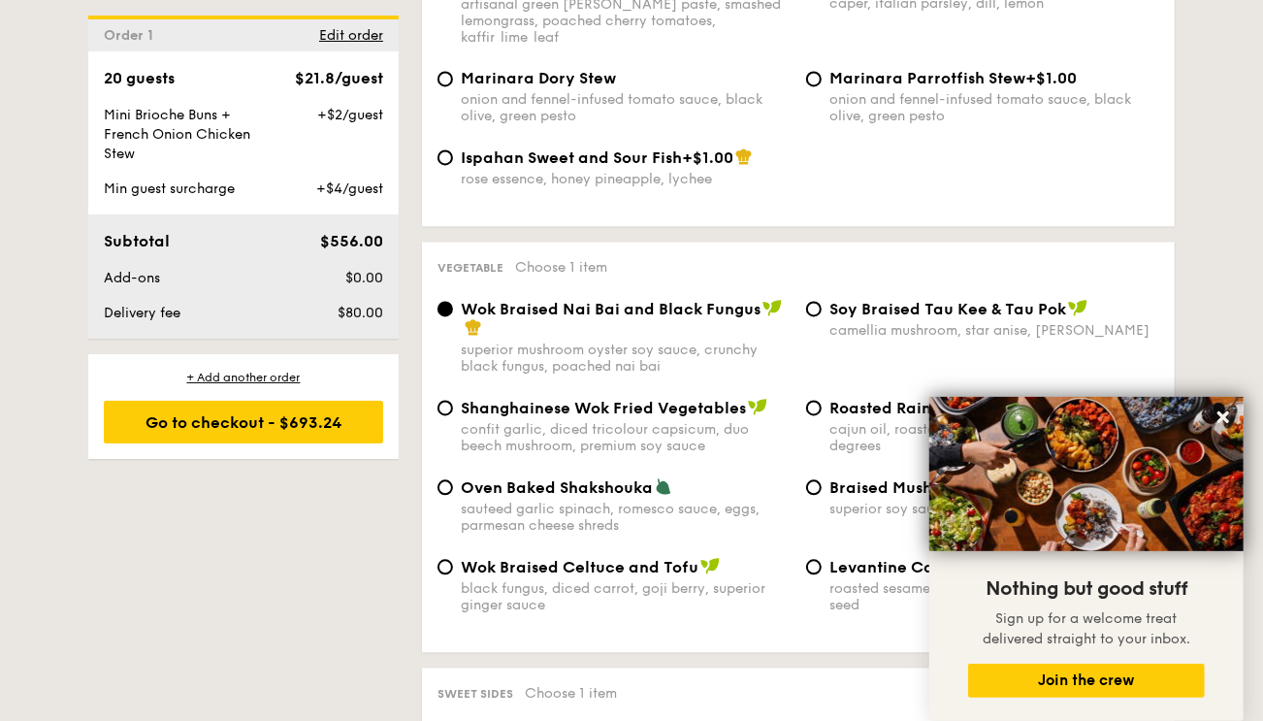
scroll to position [2401, 0]
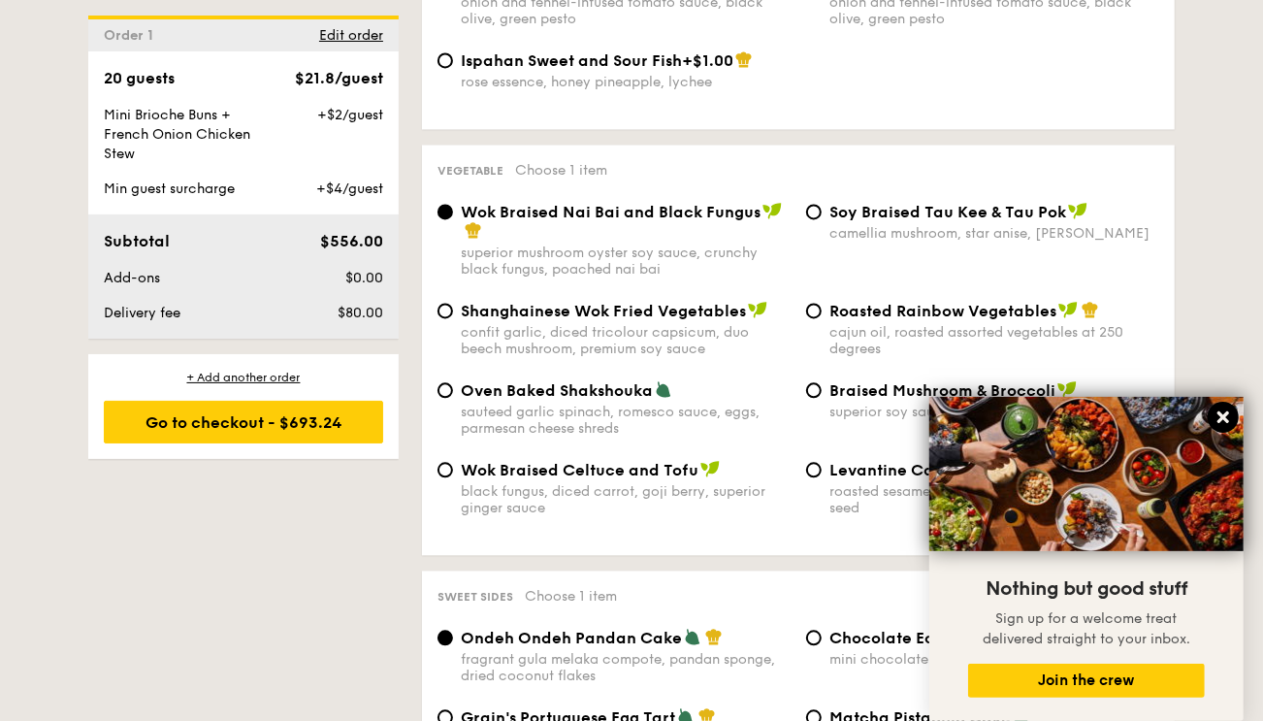
click at [1225, 420] on icon at bounding box center [1223, 417] width 12 height 12
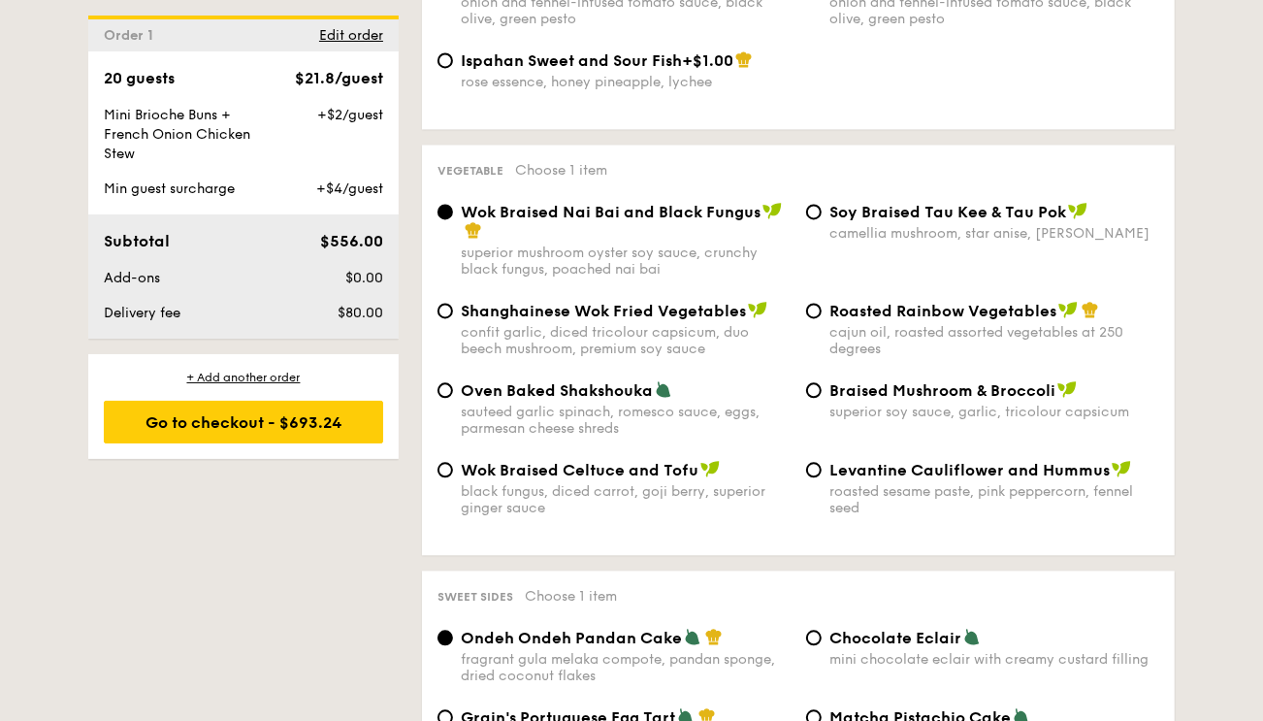
click at [643, 380] on div "Shanghainese Wok Fried Vegetables confit garlic, diced tricolour capsicum, duo …" at bounding box center [798, 341] width 737 height 80
click at [645, 400] on span "Oven Baked Shakshouka" at bounding box center [557, 390] width 192 height 18
click at [453, 398] on input "Oven Baked Shakshouka sauteed garlic spinach, romesco sauce, eggs, parmesan che…" at bounding box center [445, 390] width 16 height 16
radio input "true"
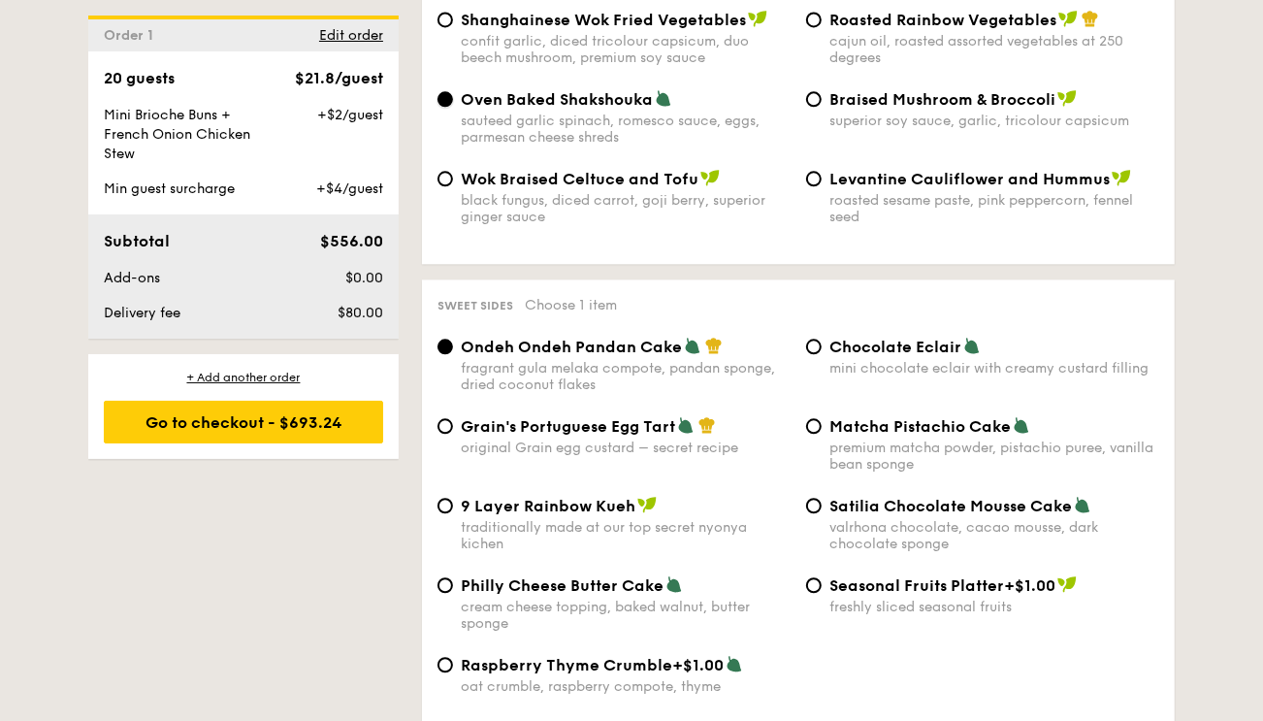
scroll to position [2789, 0]
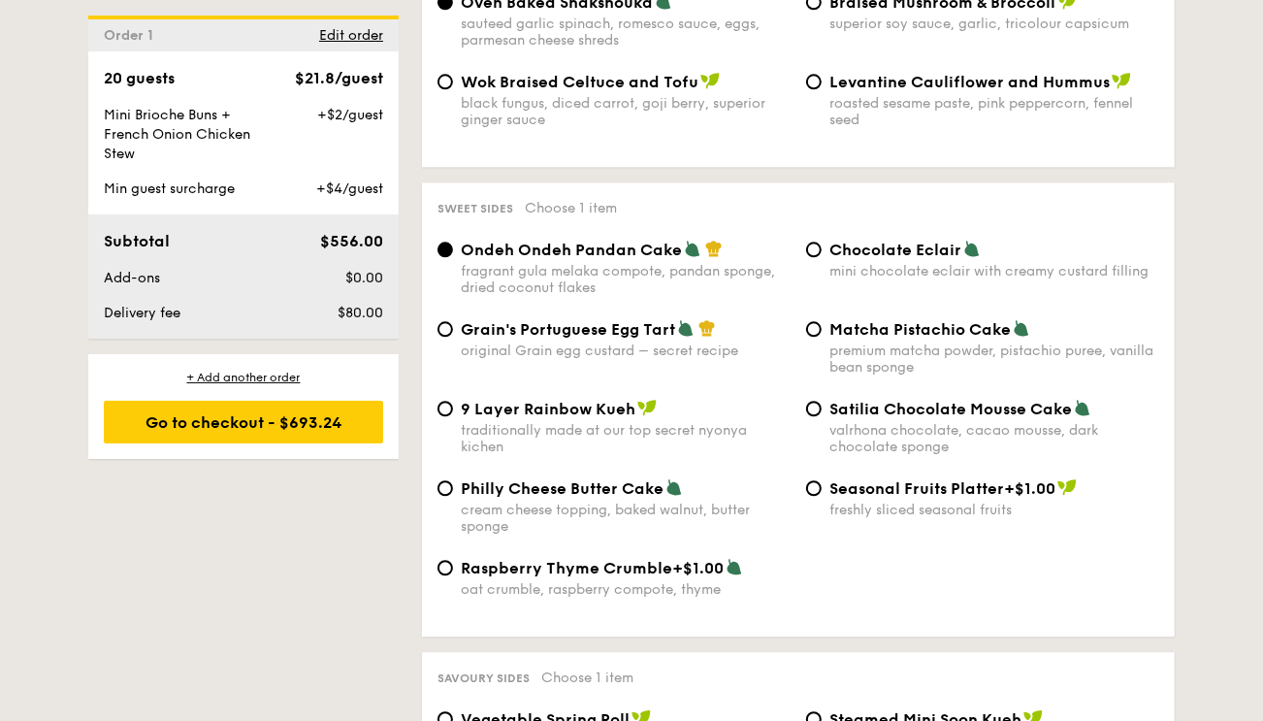
click at [898, 418] on span "Satilia Chocolate Mousse Cake" at bounding box center [950, 409] width 242 height 18
click at [822, 416] on input "Satilia Chocolate Mousse Cake valrhona chocolate, cacao mousse, dark chocolate …" at bounding box center [814, 409] width 16 height 16
radio input "true"
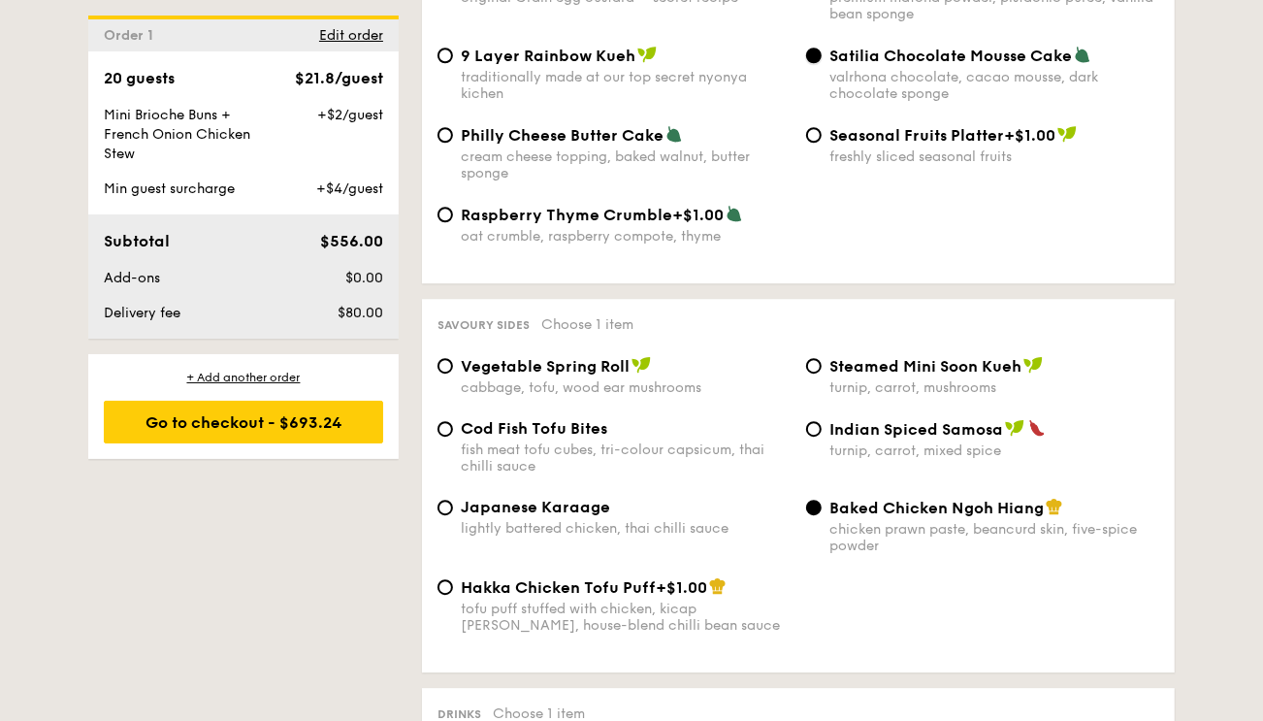
scroll to position [3177, 0]
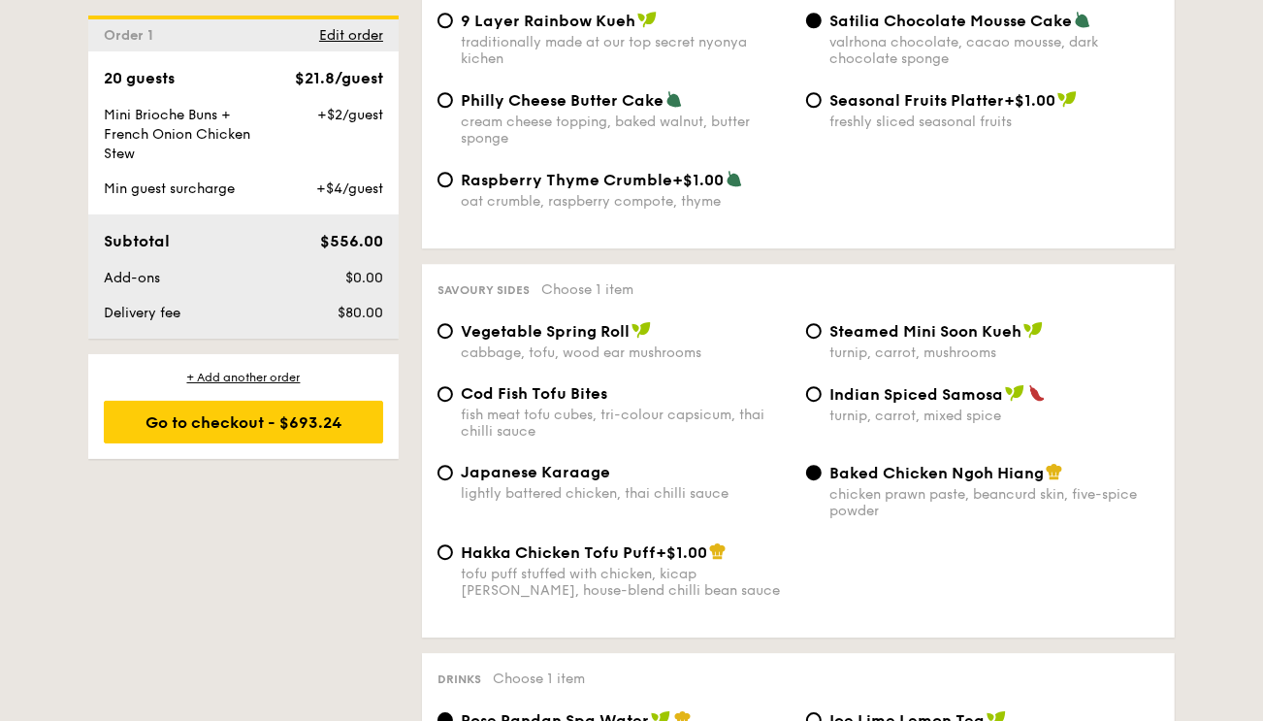
click at [564, 481] on span "Japanese Karaage" at bounding box center [535, 472] width 149 height 18
click at [453, 480] on input "Japanese Karaage lightly battered chicken, thai chilli sauce" at bounding box center [445, 473] width 16 height 16
radio input "true"
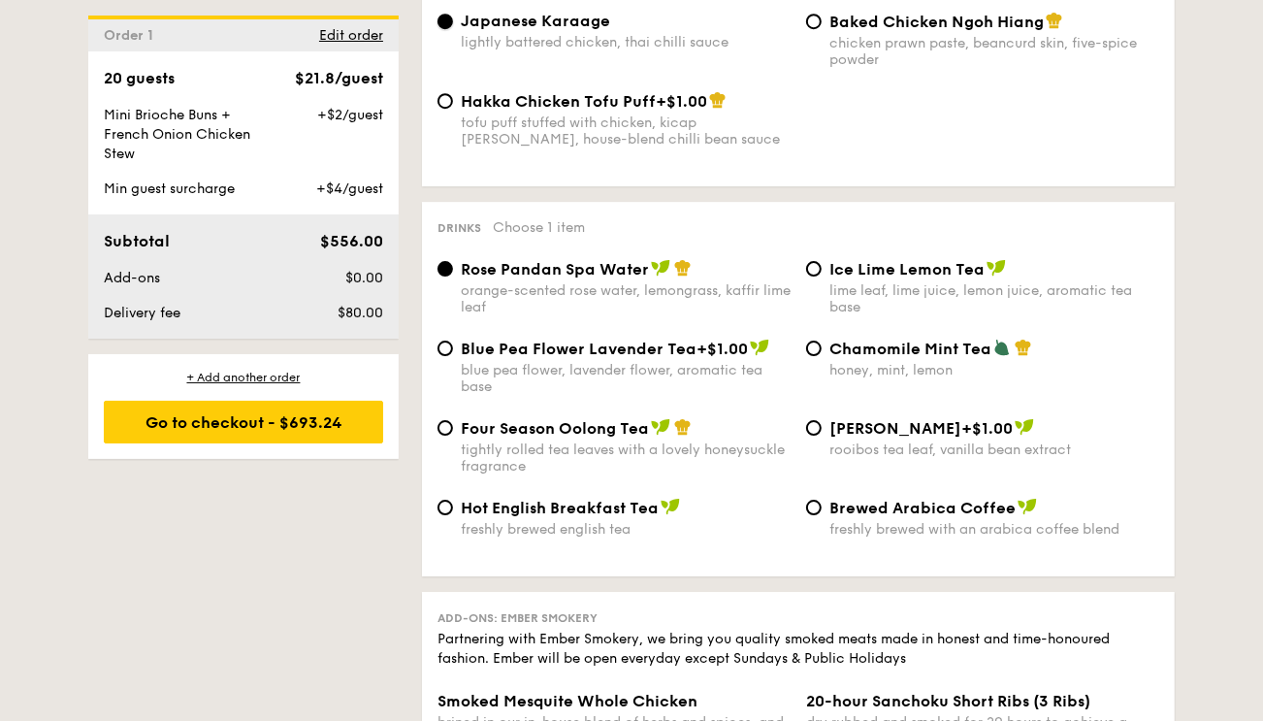
scroll to position [3662, 0]
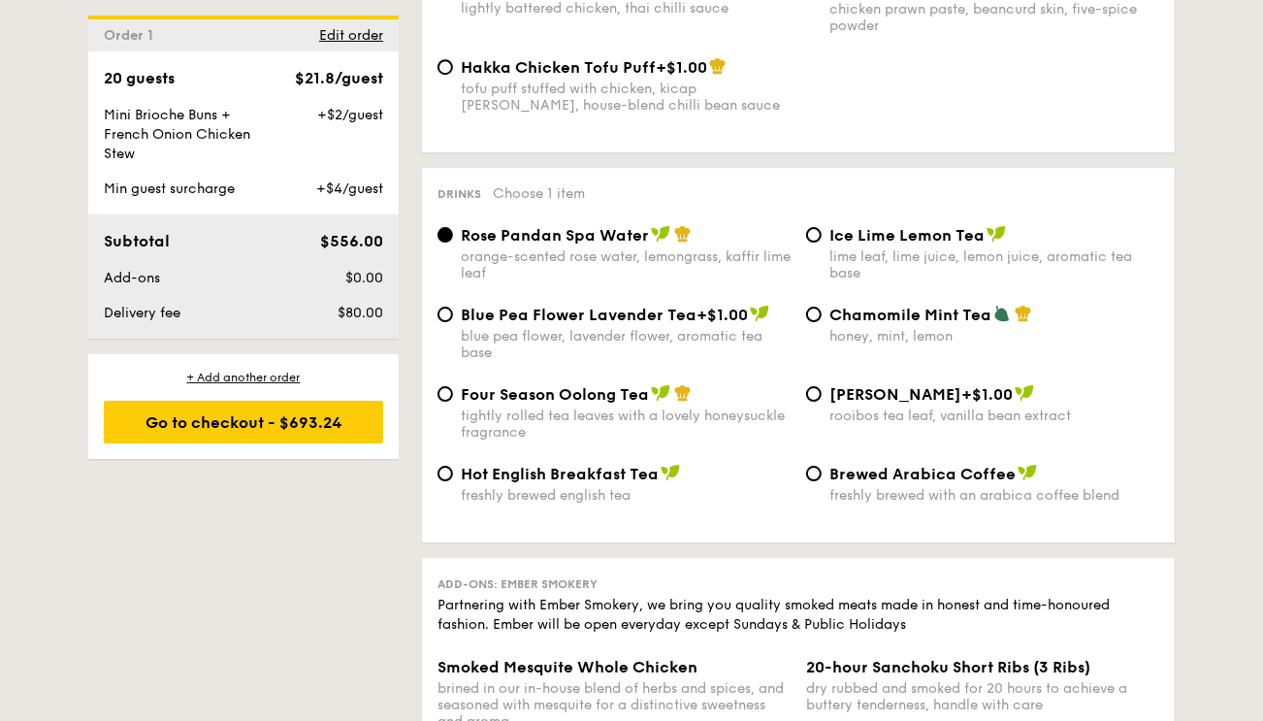
click at [653, 361] on div "blue pea flower, lavender flower, aromatic tea base" at bounding box center [626, 344] width 330 height 33
click at [453, 322] on input "Blue Pea Flower Lavender Tea +$1.00 blue pea flower, lavender flower, aromatic …" at bounding box center [445, 314] width 16 height 16
radio input "true"
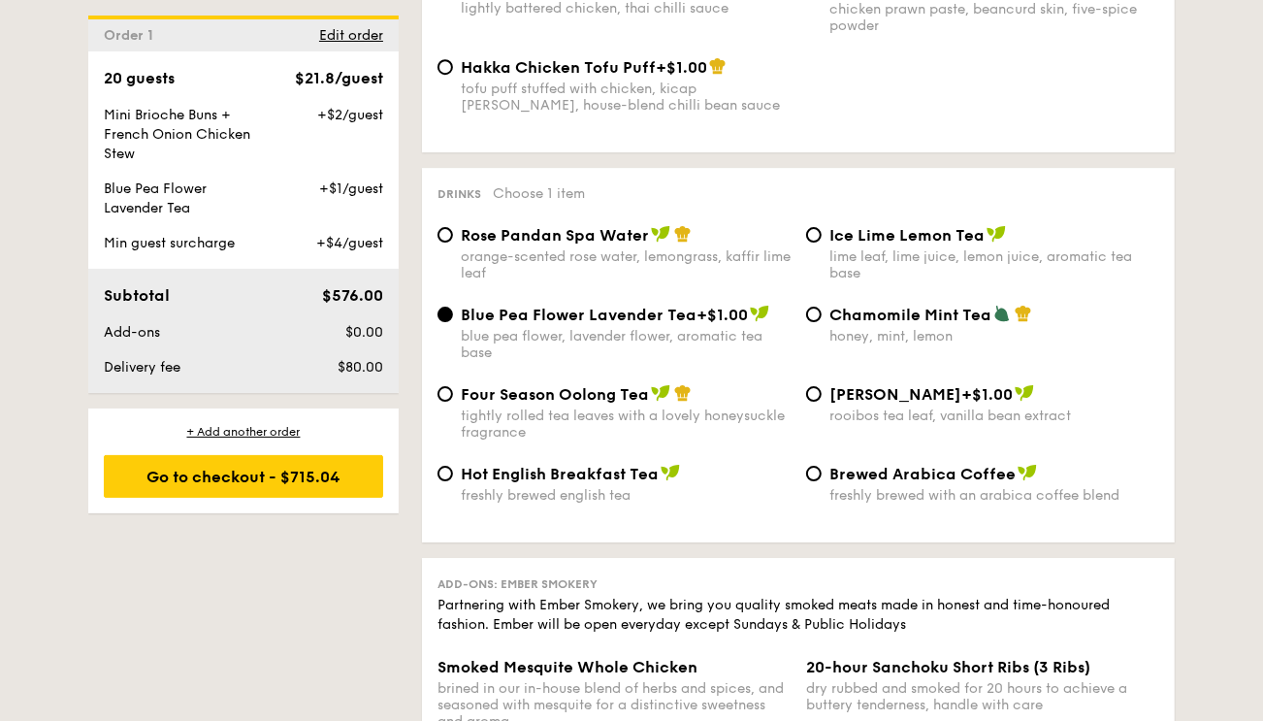
click at [653, 361] on div "blue pea flower, lavender flower, aromatic tea base" at bounding box center [626, 344] width 330 height 33
click at [453, 322] on input "Blue Pea Flower Lavender Tea +$1.00 blue pea flower, lavender flower, aromatic …" at bounding box center [445, 314] width 16 height 16
click at [903, 244] on span "Ice Lime Lemon Tea" at bounding box center [906, 235] width 155 height 18
click at [822, 242] on input "Ice Lime Lemon Tea lime leaf, lime juice, lemon juice, aromatic tea base" at bounding box center [814, 235] width 16 height 16
radio input "true"
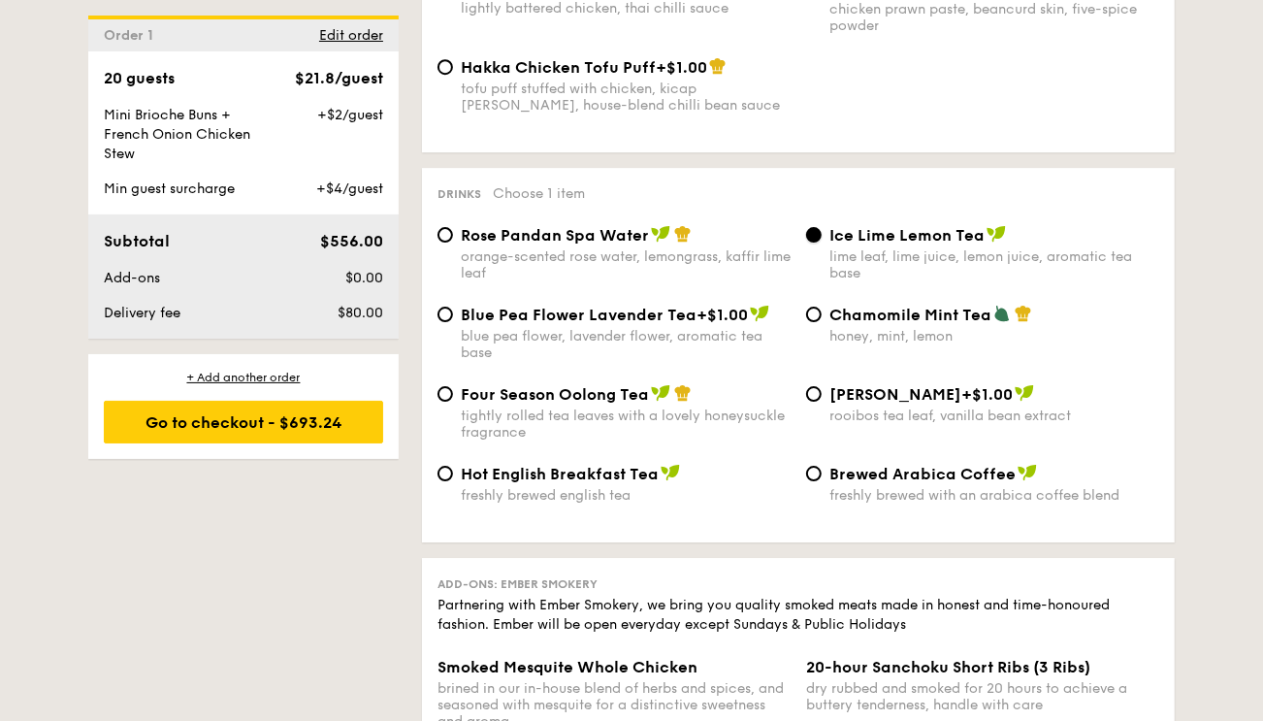
scroll to position [3759, 0]
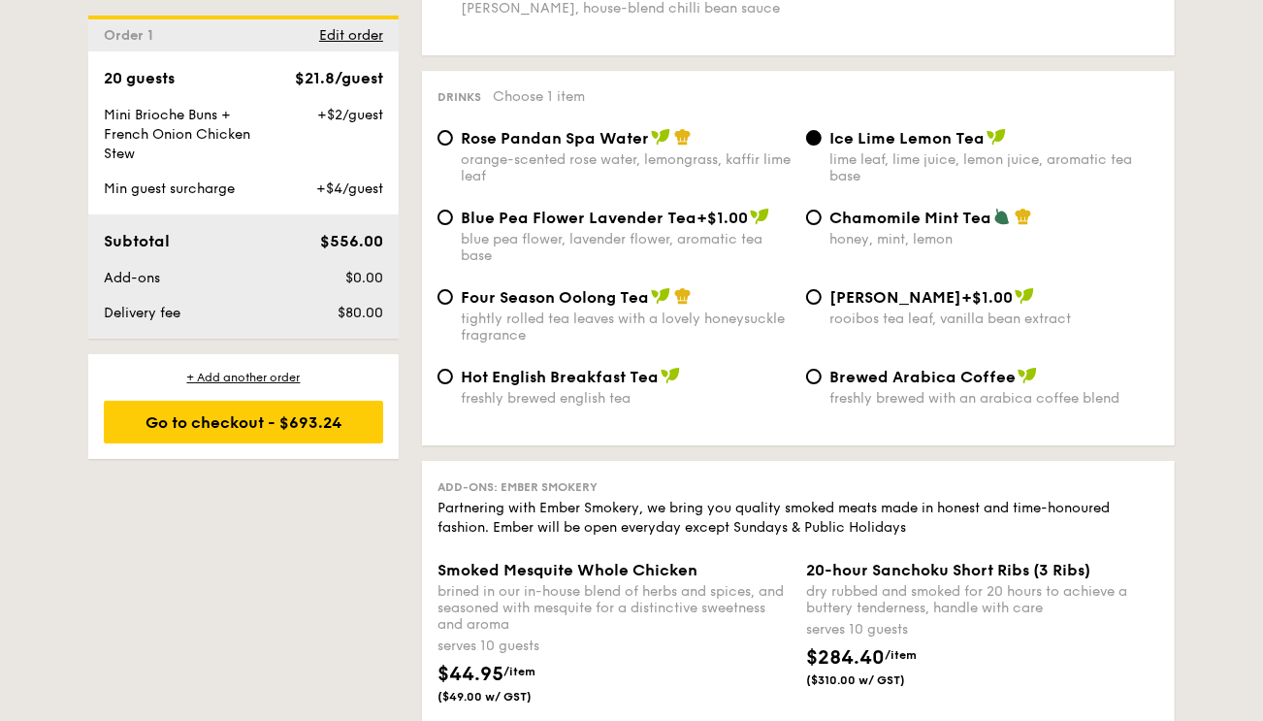
click at [720, 343] on div "tightly rolled tea leaves with a lovely honeysuckle fragrance" at bounding box center [626, 326] width 330 height 33
click at [453, 305] on input "Four Season Oolong Tea tightly rolled tea leaves with a lovely honeysuckle frag…" at bounding box center [445, 297] width 16 height 16
radio input "true"
click at [1003, 184] on div "lime leaf, lime juice, lemon juice, aromatic tea base" at bounding box center [994, 167] width 330 height 33
click at [822, 145] on input "Ice Lime Lemon Tea lime leaf, lime juice, lemon juice, aromatic tea base" at bounding box center [814, 138] width 16 height 16
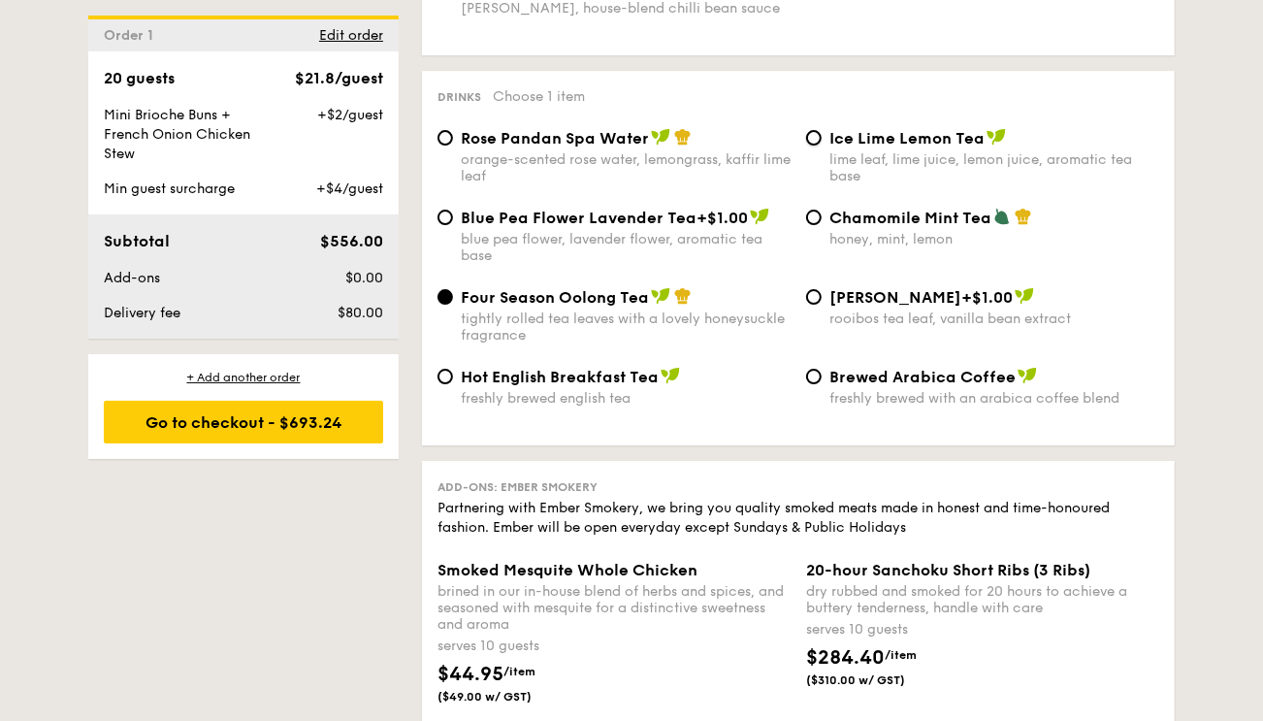
radio input "true"
click at [554, 343] on div "tightly rolled tea leaves with a lovely honeysuckle fragrance" at bounding box center [626, 326] width 330 height 33
click at [453, 305] on input "Four Season Oolong Tea tightly rolled tea leaves with a lovely honeysuckle frag…" at bounding box center [445, 297] width 16 height 16
radio input "true"
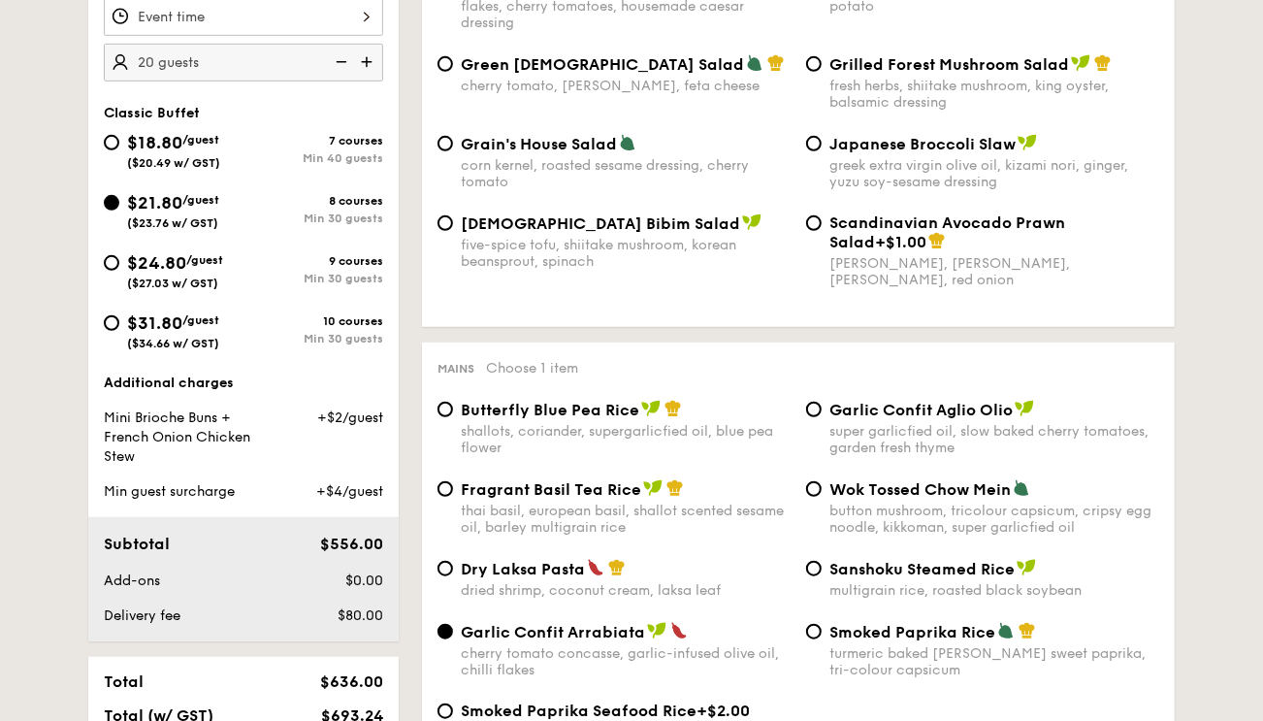
scroll to position [685, 0]
